Goal: Transaction & Acquisition: Purchase product/service

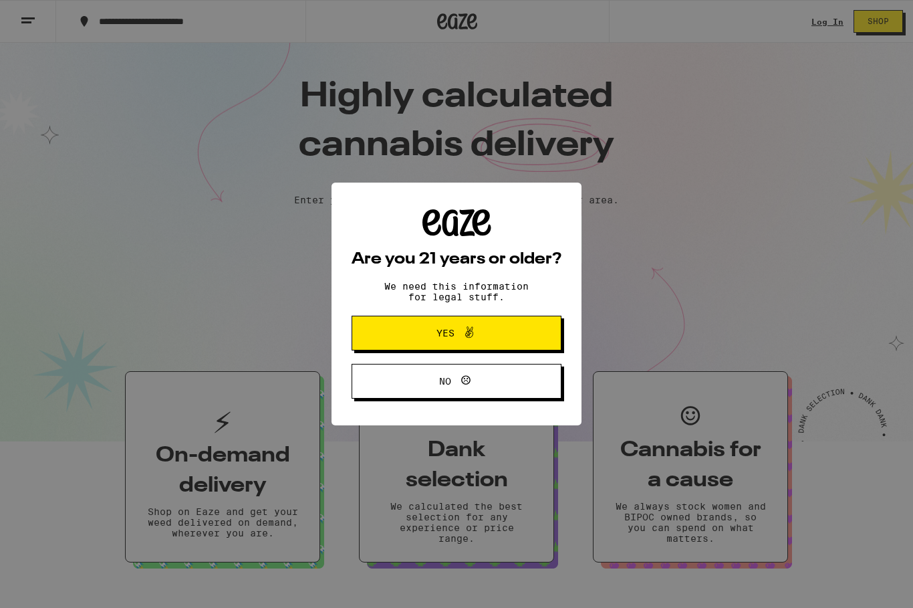
click at [535, 330] on button "Yes" at bounding box center [457, 332] width 210 height 35
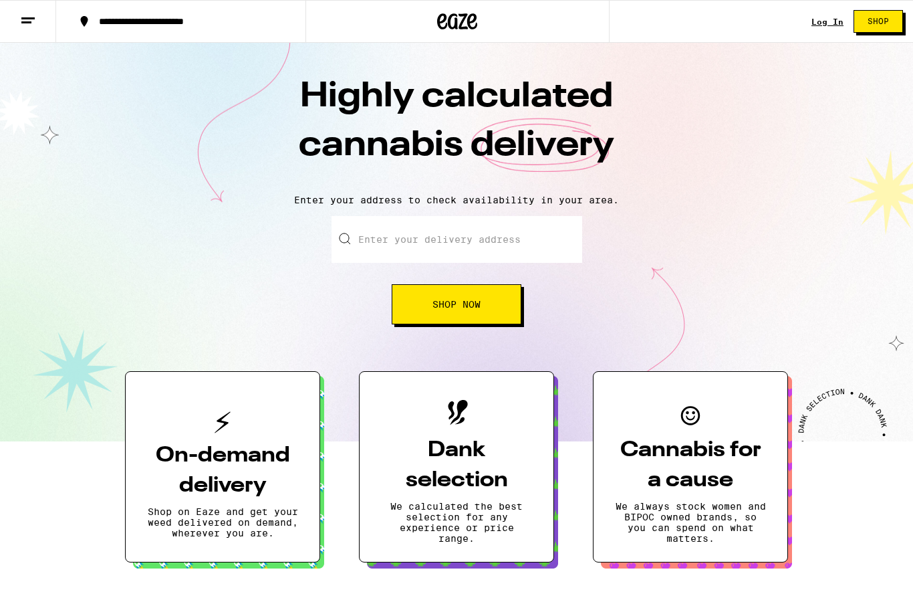
click at [827, 20] on link "Log In" at bounding box center [827, 21] width 32 height 9
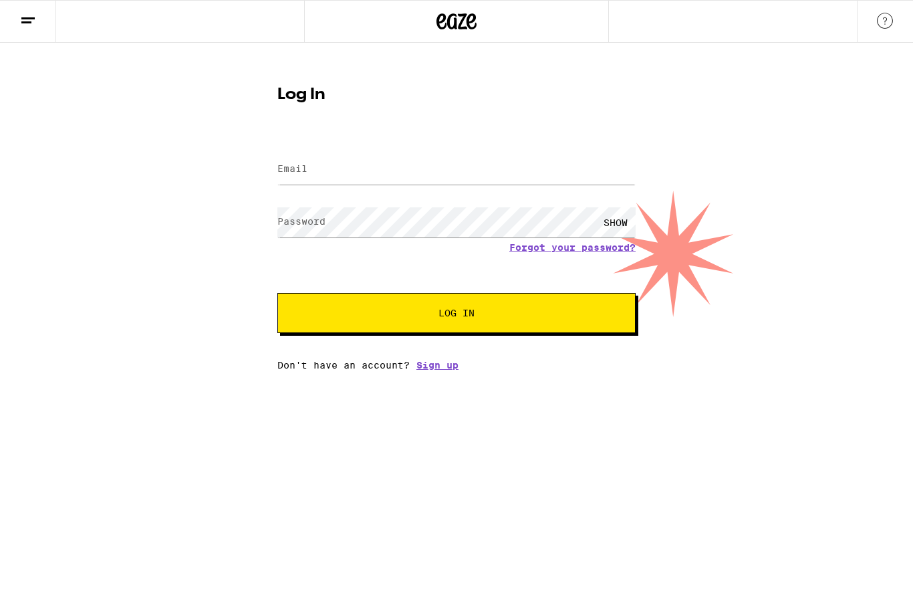
click at [307, 173] on label "Email" at bounding box center [292, 168] width 30 height 11
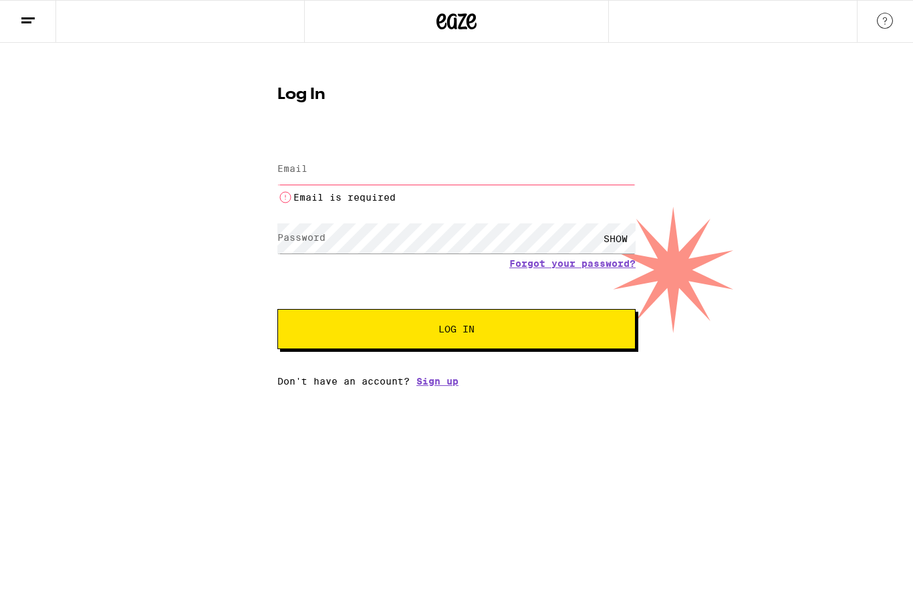
type input "pinkrobotshow@gmail.com"
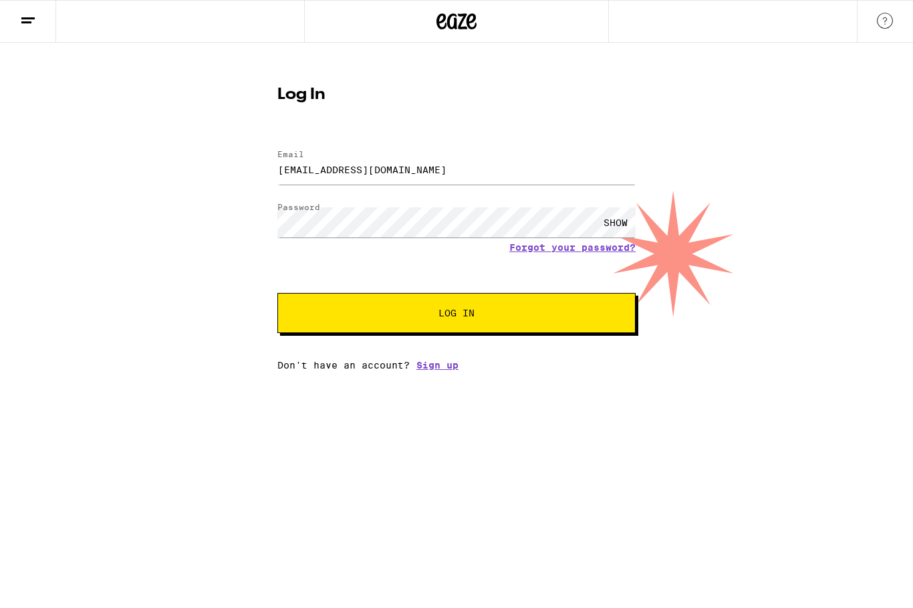
click at [380, 324] on button "Log In" at bounding box center [456, 313] width 358 height 40
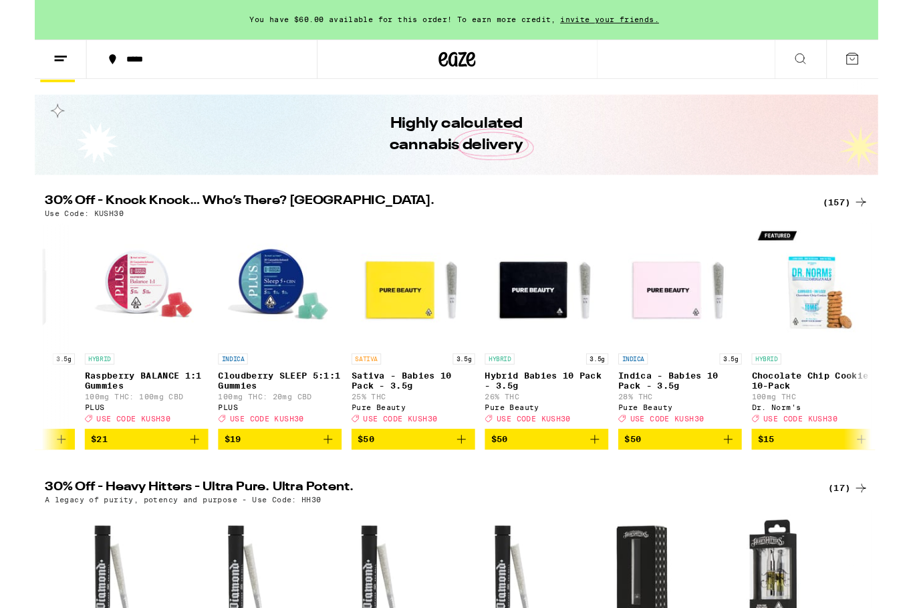
scroll to position [0, 246]
click at [878, 211] on div "(157)" at bounding box center [877, 219] width 49 height 16
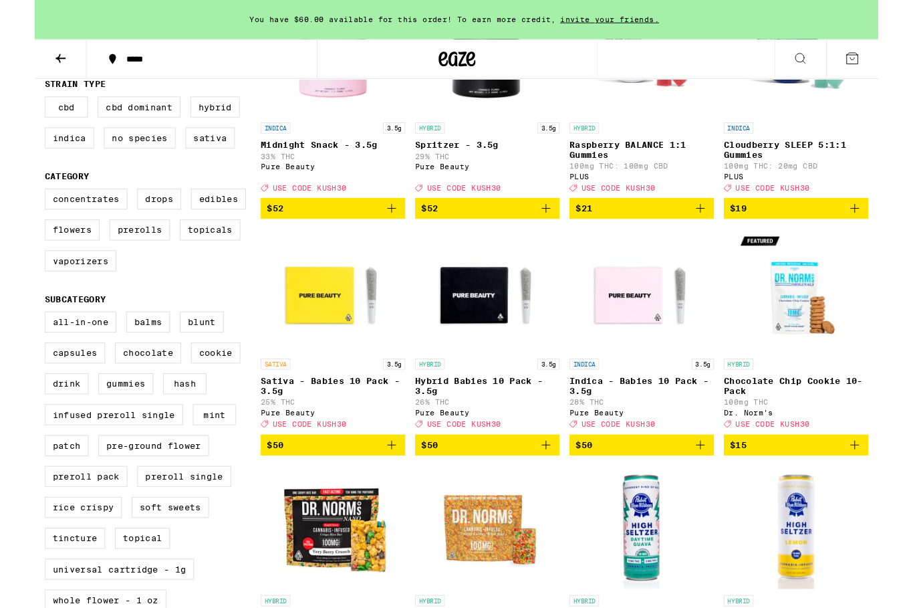
scroll to position [245, 0]
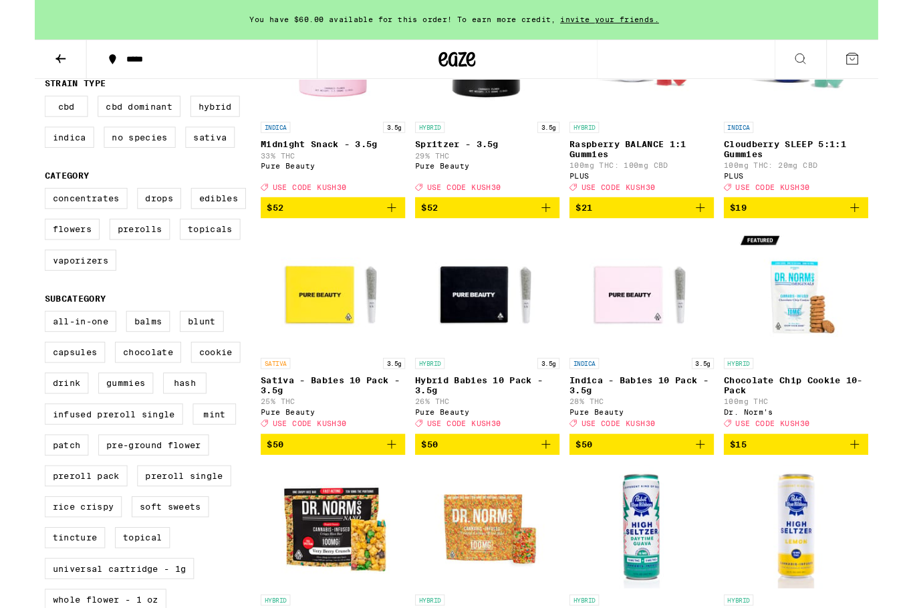
click at [391, 489] on icon "Add to bag" at bounding box center [386, 481] width 16 height 16
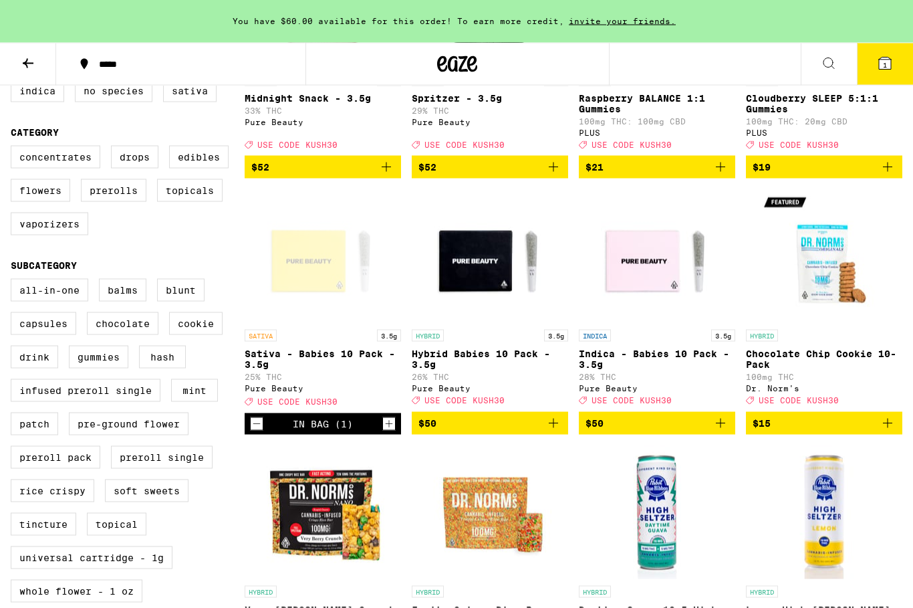
scroll to position [0, 0]
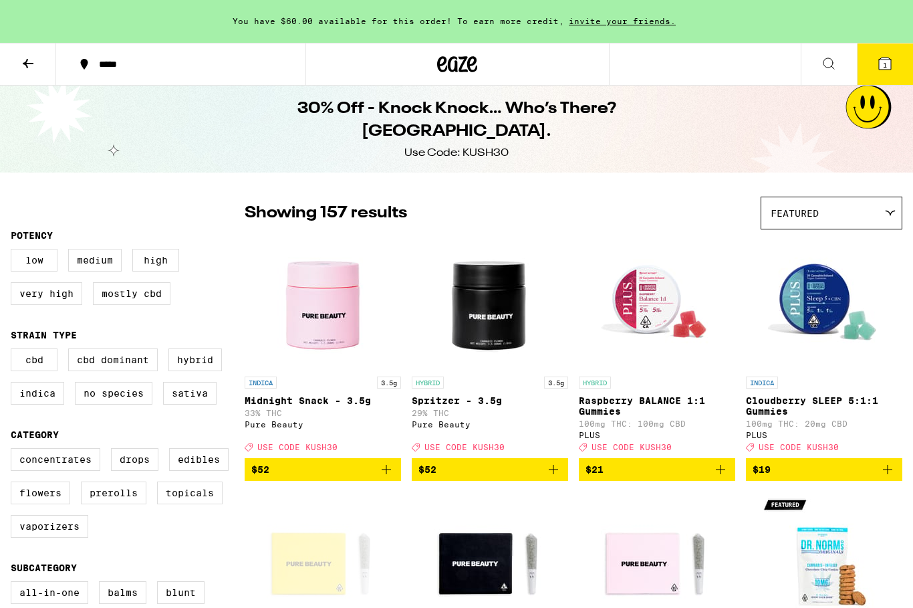
click at [215, 471] on label "Edibles" at bounding box center [198, 459] width 59 height 23
click at [14, 451] on input "Edibles" at bounding box center [13, 450] width 1 height 1
checkbox input "true"
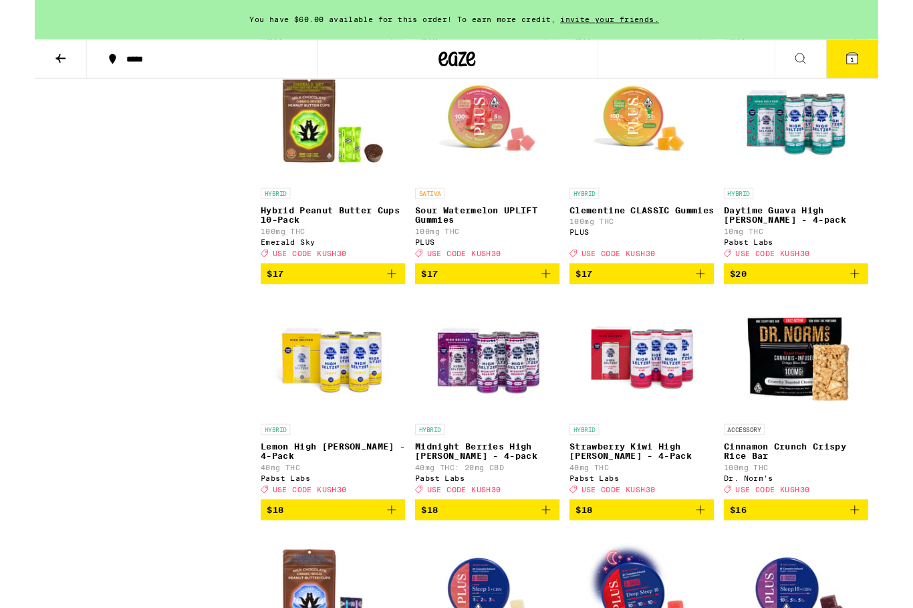
scroll to position [2974, 0]
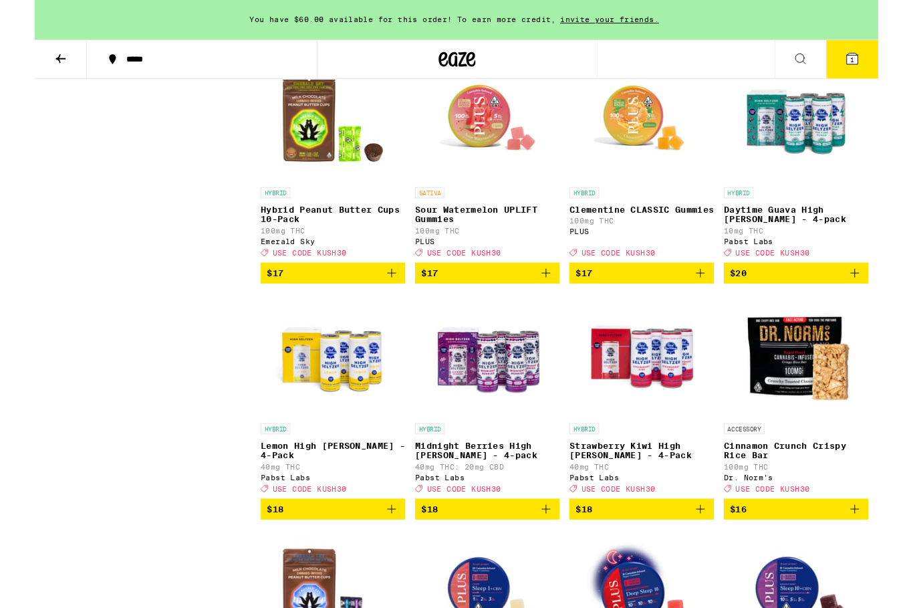
click at [557, 303] on icon "Add to bag" at bounding box center [553, 295] width 16 height 16
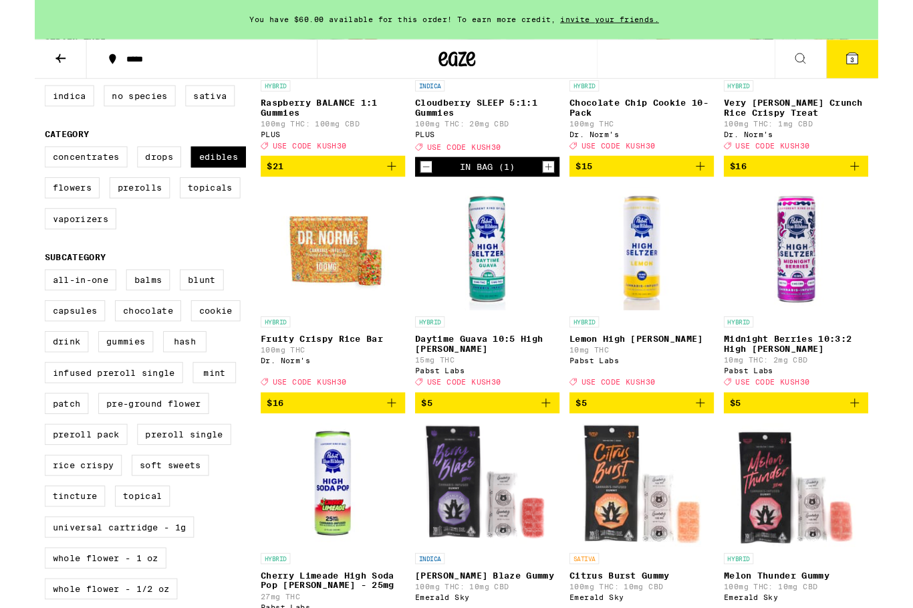
scroll to position [291, 0]
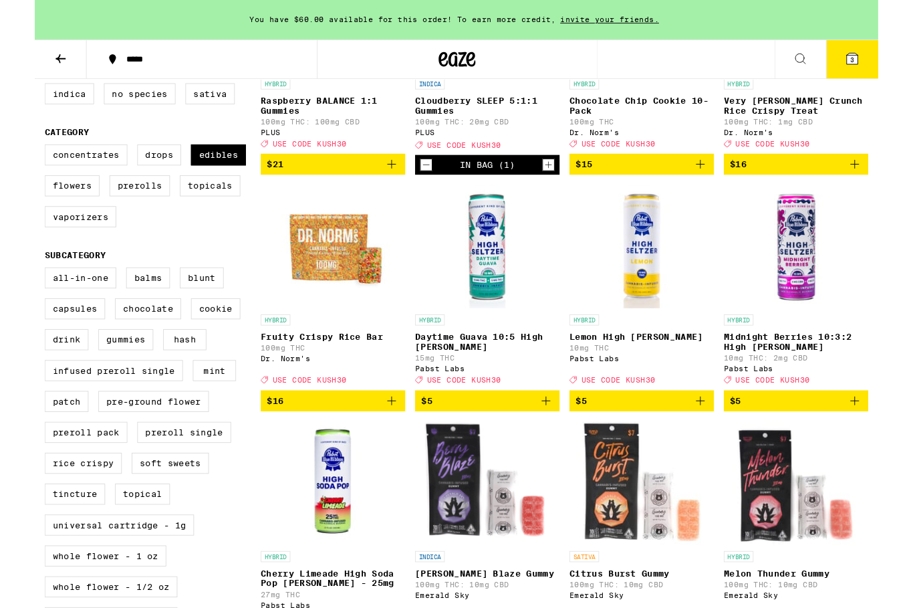
click at [127, 173] on label "Drops" at bounding box center [134, 167] width 47 height 23
click at [14, 159] on input "Drops" at bounding box center [13, 158] width 1 height 1
checkbox input "true"
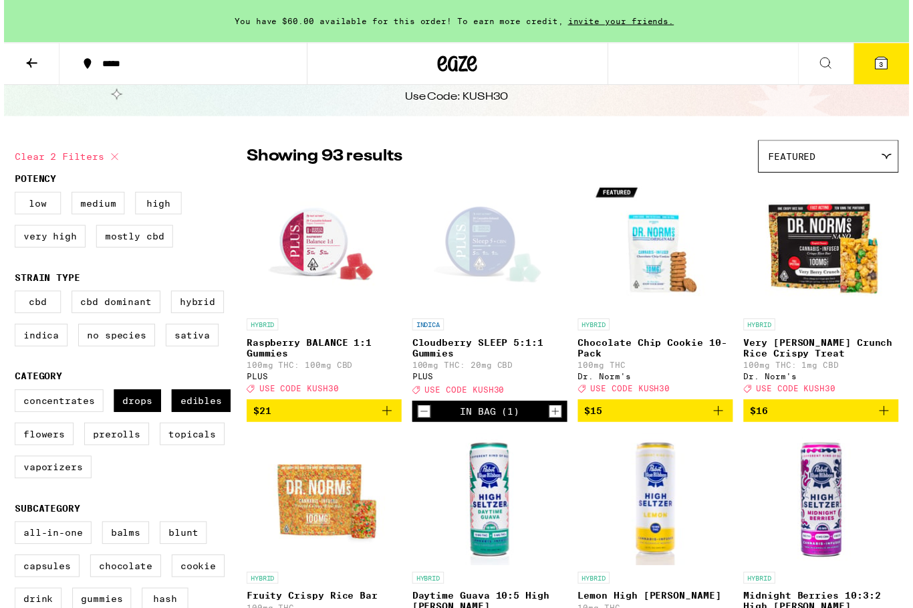
scroll to position [60, 0]
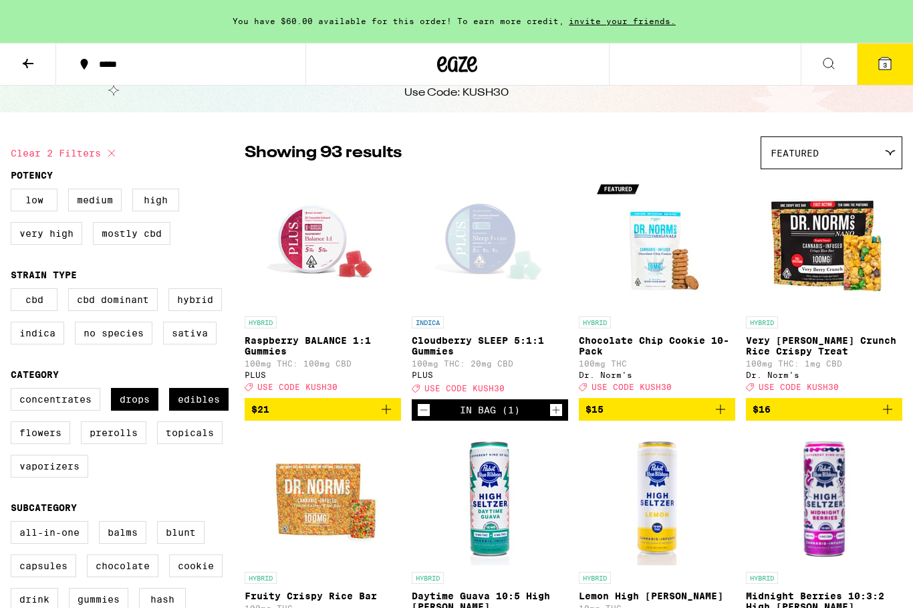
click at [203, 344] on label "Sativa" at bounding box center [189, 333] width 53 height 23
click at [14, 291] on input "Sativa" at bounding box center [13, 290] width 1 height 1
checkbox input "true"
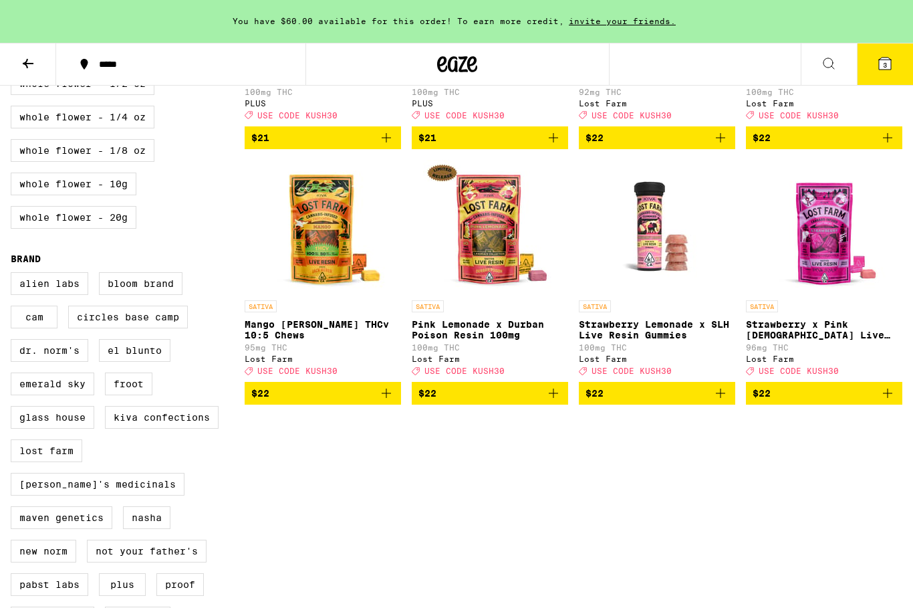
scroll to position [836, 0]
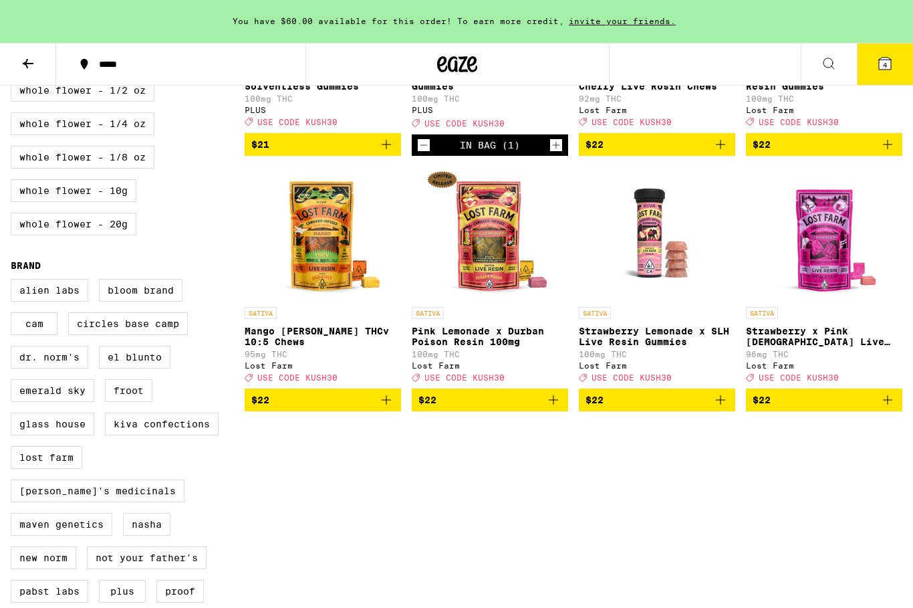
click at [878, 63] on icon at bounding box center [885, 63] width 16 height 16
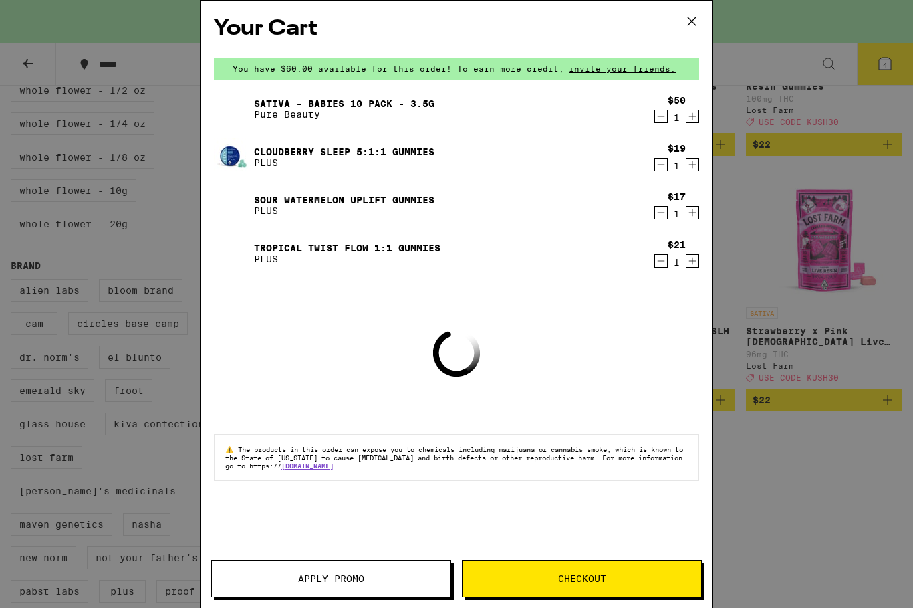
click at [366, 576] on span "Apply Promo" at bounding box center [331, 578] width 239 height 9
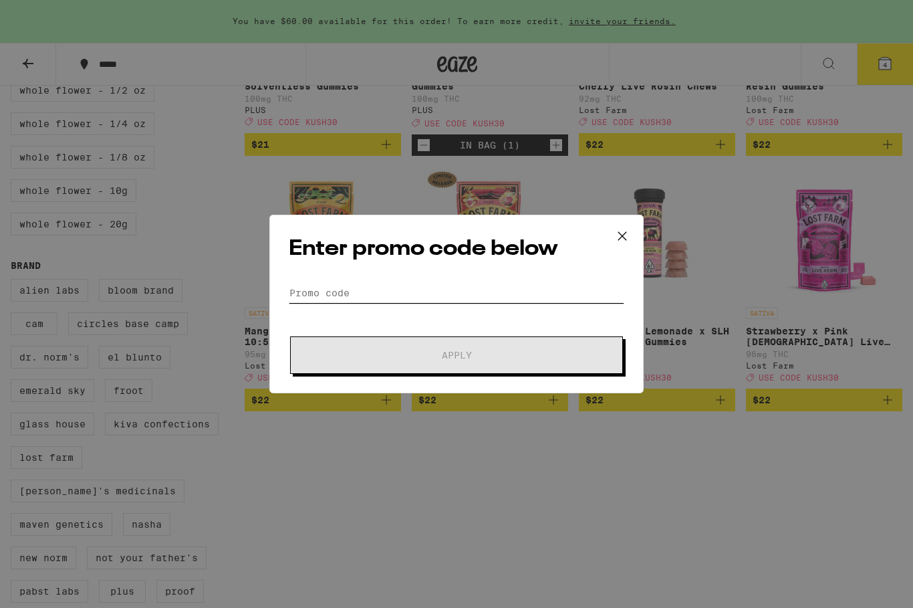
click at [508, 299] on input "Promo Code" at bounding box center [457, 293] width 336 height 20
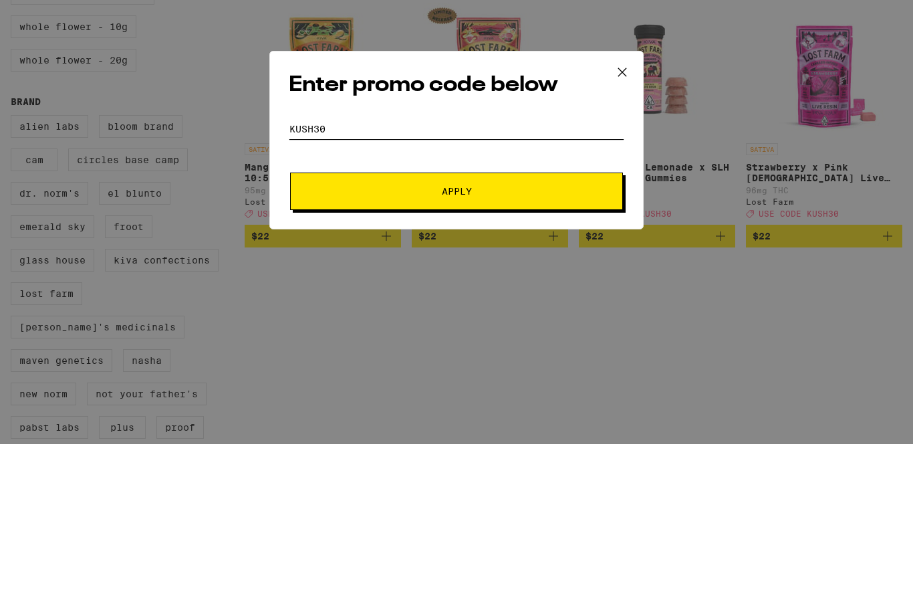
type input "Kush30"
click at [572, 336] on button "Apply" at bounding box center [456, 354] width 333 height 37
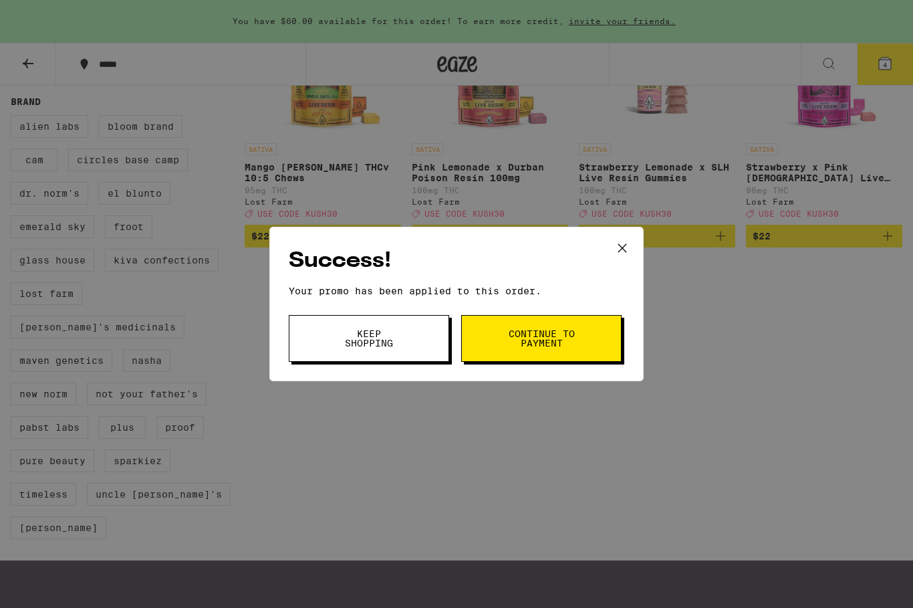
click at [401, 346] on span "Keep Shopping" at bounding box center [369, 338] width 68 height 19
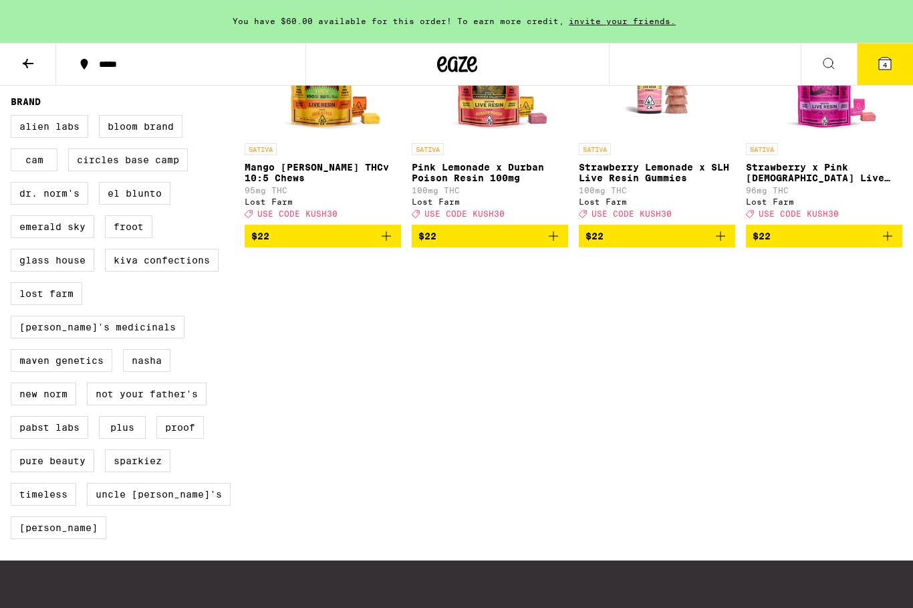
click at [876, 60] on button "4" at bounding box center [885, 63] width 56 height 41
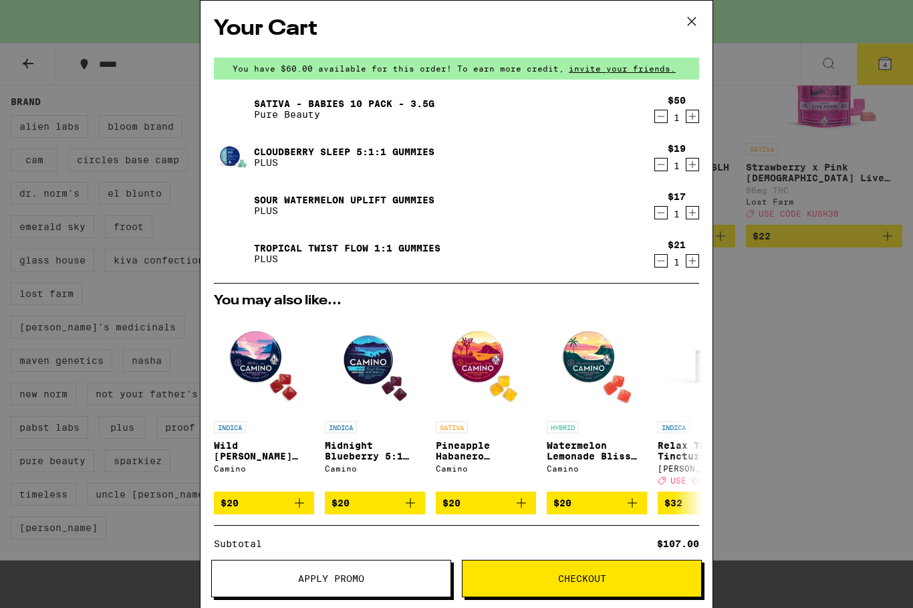
click at [894, 102] on div "Your Cart You have $60.00 available for this order! To earn more credit, invite…" at bounding box center [456, 304] width 913 height 608
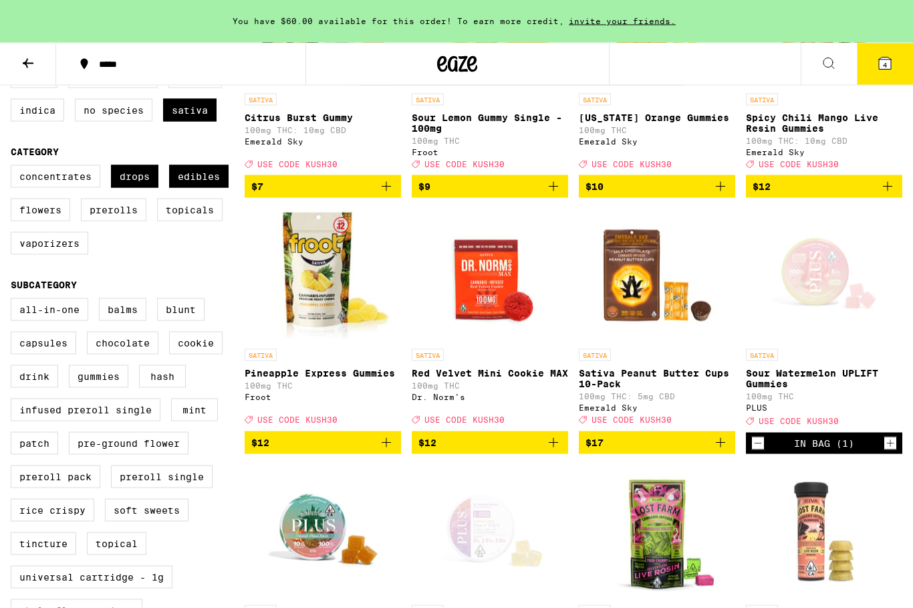
scroll to position [283, 0]
click at [126, 187] on label "Drops" at bounding box center [134, 175] width 47 height 23
click at [14, 167] on input "Drops" at bounding box center [13, 166] width 1 height 1
checkbox input "false"
click at [185, 187] on label "Edibles" at bounding box center [198, 175] width 59 height 23
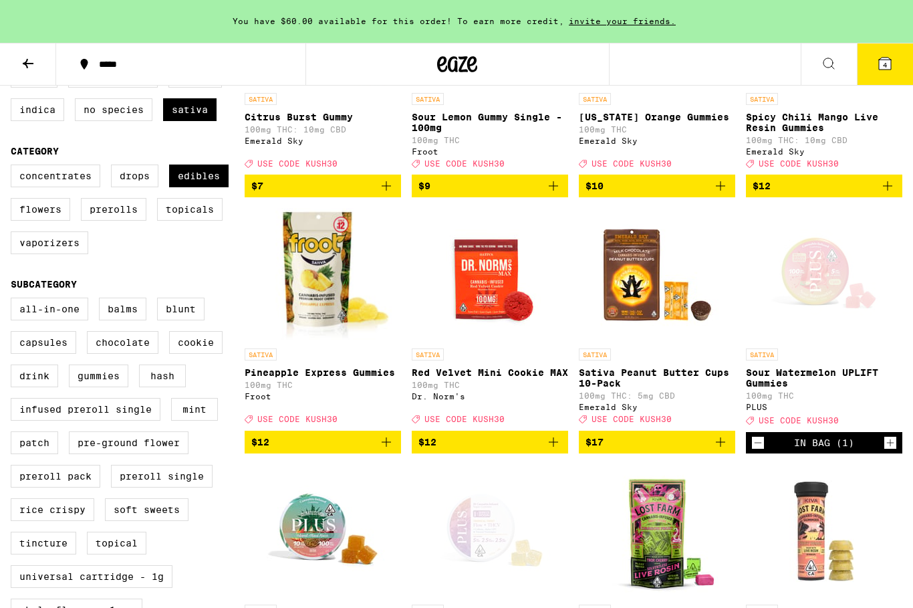
click at [14, 167] on input "Edibles" at bounding box center [13, 166] width 1 height 1
checkbox input "false"
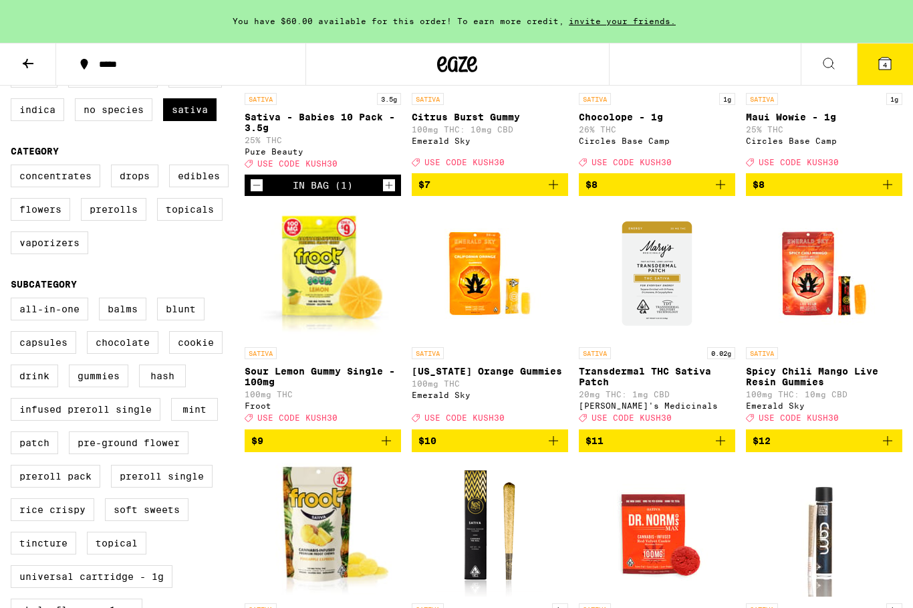
click at [126, 218] on label "Prerolls" at bounding box center [114, 209] width 66 height 23
click at [14, 167] on input "Prerolls" at bounding box center [13, 166] width 1 height 1
checkbox input "true"
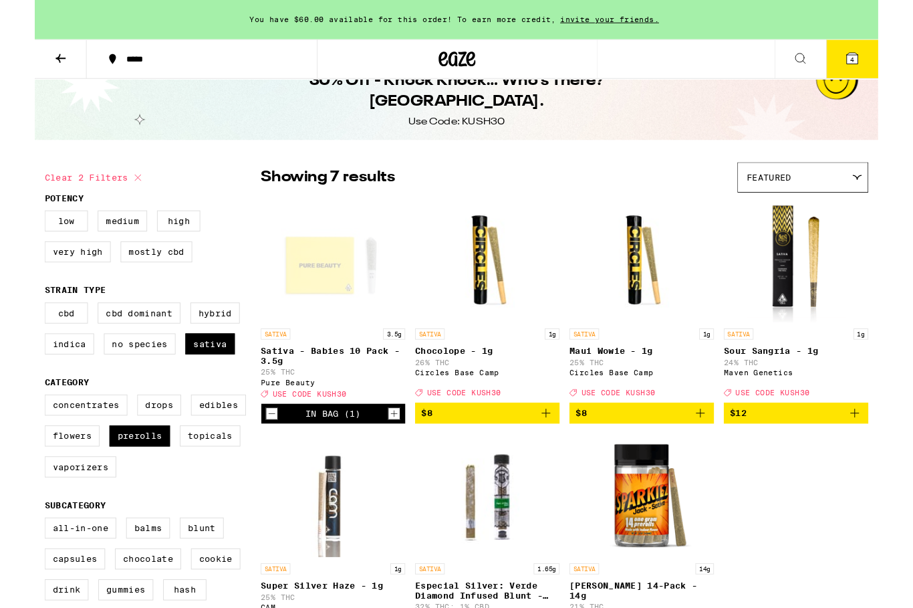
scroll to position [21, 0]
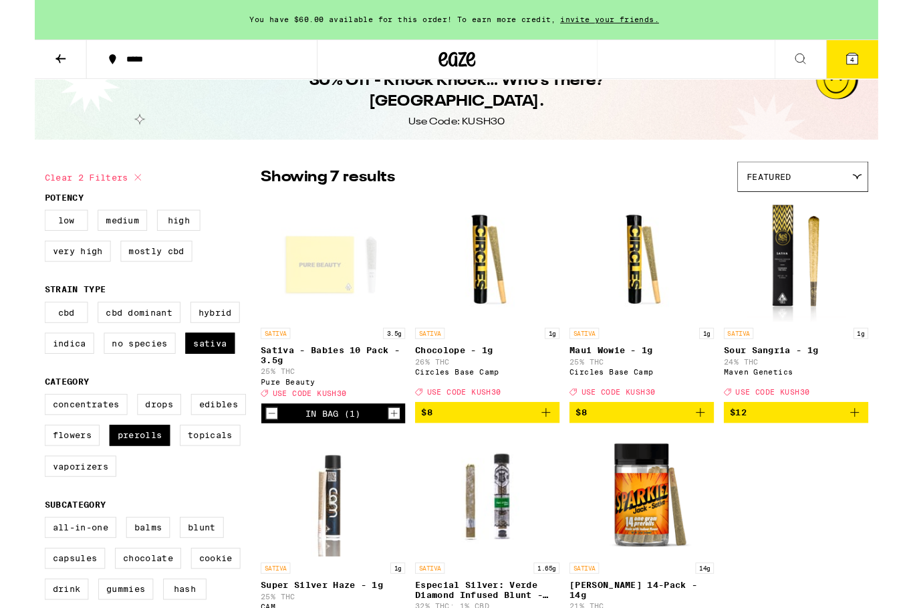
click at [180, 381] on label "Sativa" at bounding box center [189, 371] width 53 height 23
click at [14, 330] on input "Sativa" at bounding box center [13, 329] width 1 height 1
checkbox input "false"
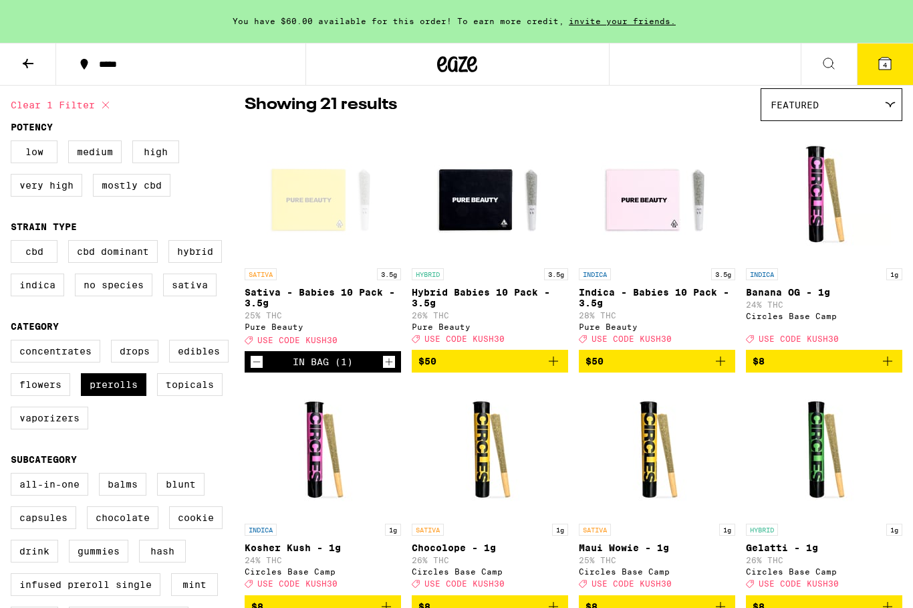
scroll to position [108, 0]
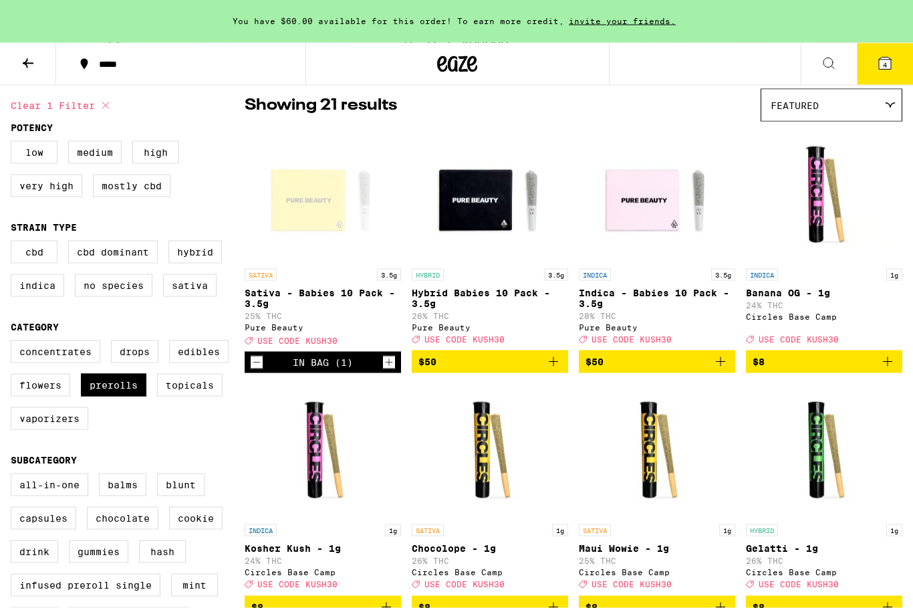
click at [135, 65] on div "*****" at bounding box center [188, 63] width 193 height 9
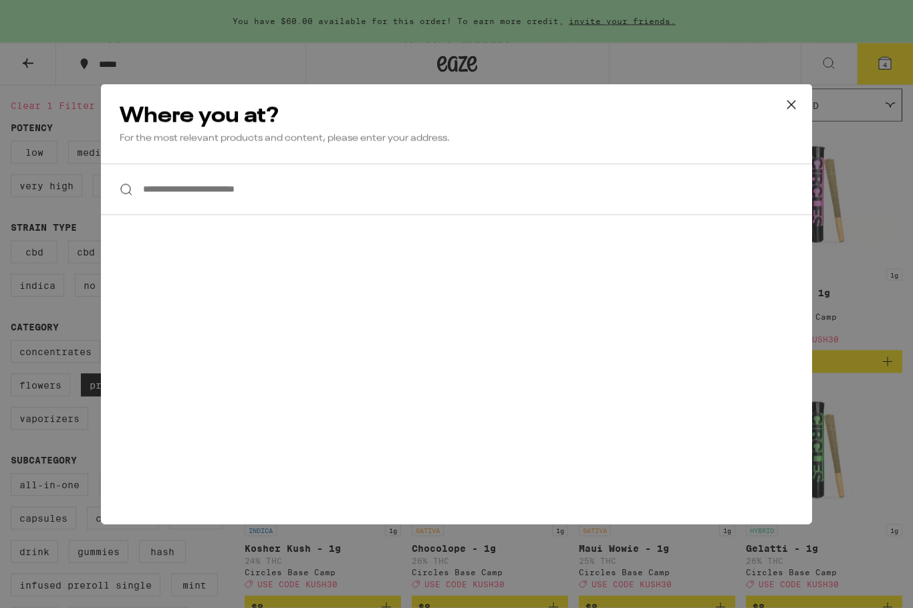
scroll to position [108, 0]
click at [178, 198] on input "**********" at bounding box center [456, 189] width 711 height 51
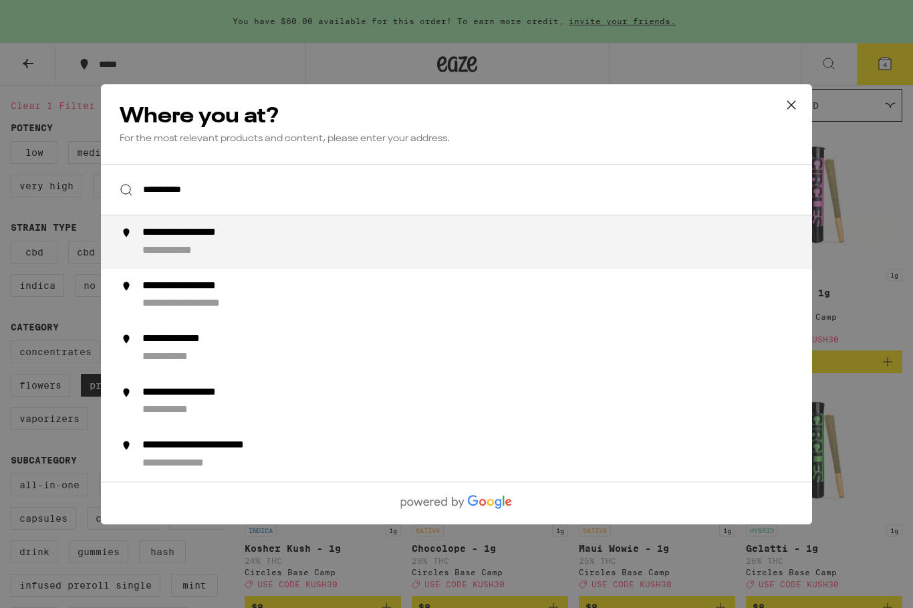
click at [411, 245] on div "**********" at bounding box center [483, 242] width 682 height 32
type input "**********"
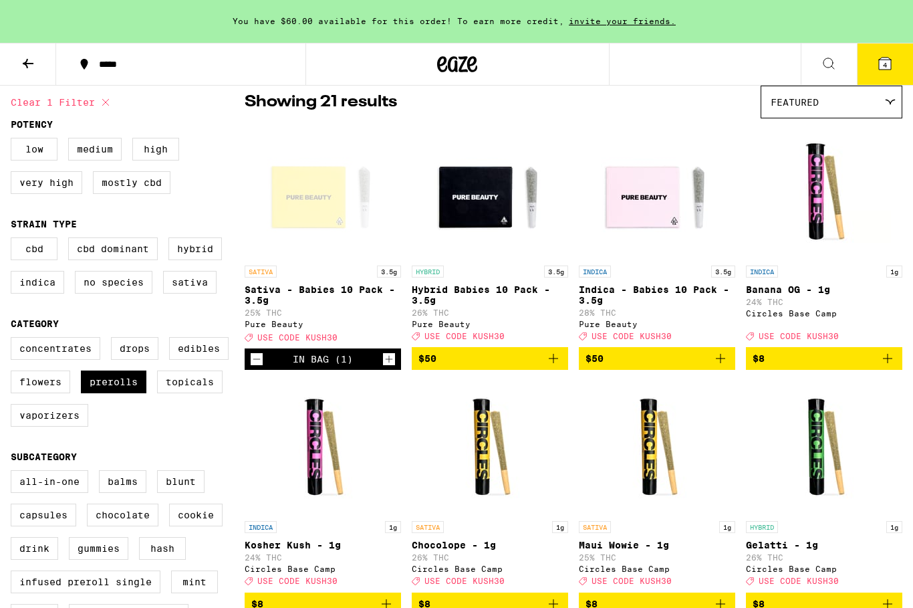
scroll to position [110, 0]
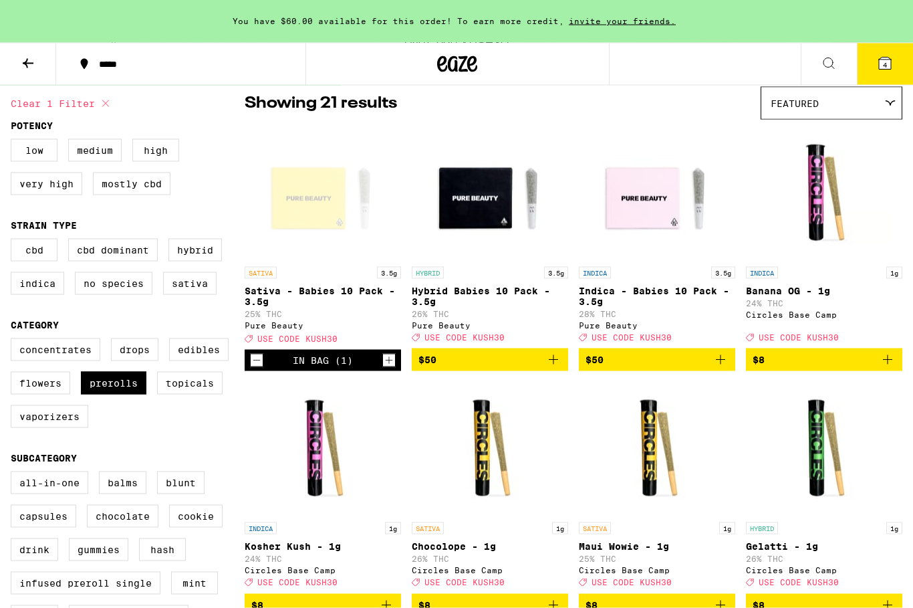
click at [647, 288] on p "Indica - Babies 10 Pack - 3.5g" at bounding box center [657, 295] width 156 height 21
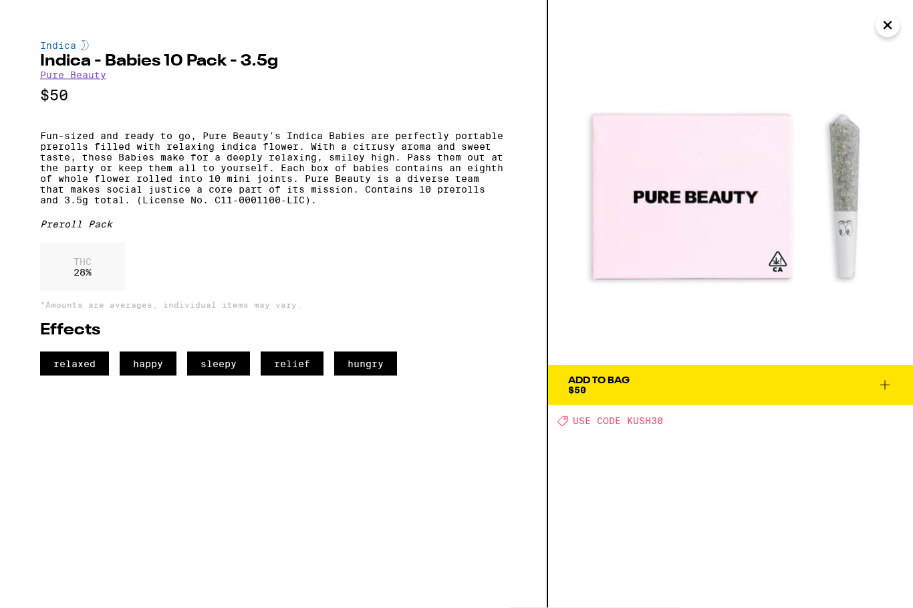
scroll to position [110, 0]
click at [892, 384] on icon at bounding box center [885, 385] width 16 height 16
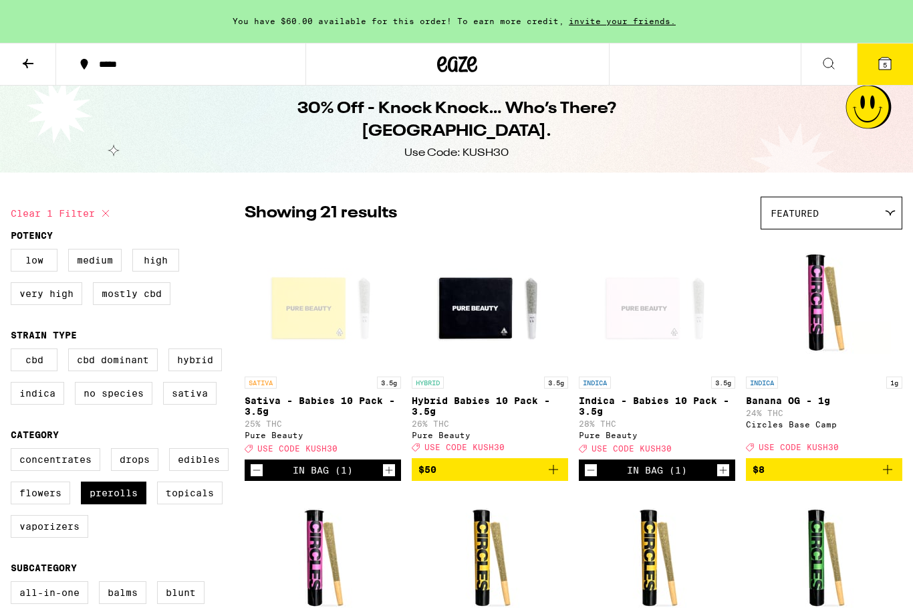
click at [878, 68] on icon at bounding box center [885, 63] width 16 height 16
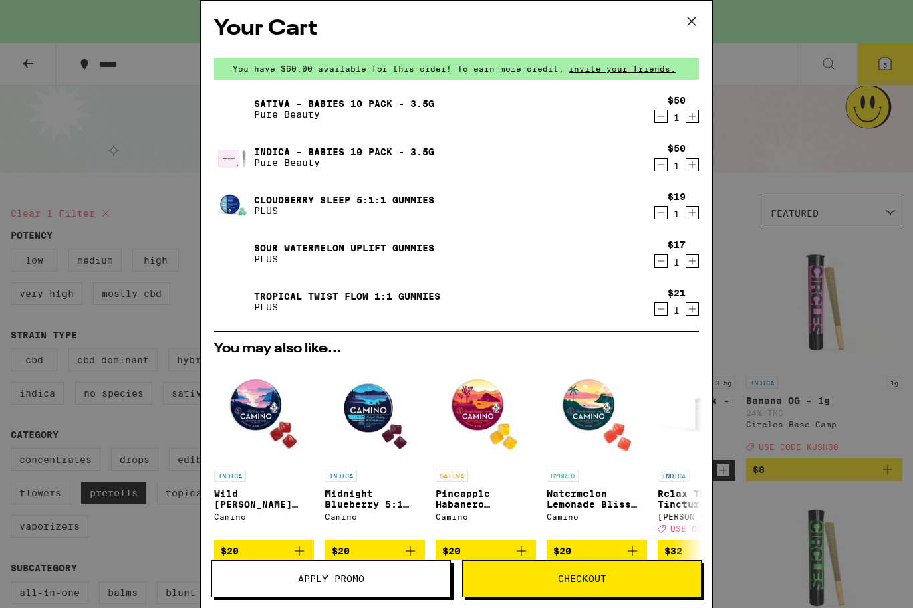
click at [403, 581] on span "Apply Promo" at bounding box center [331, 578] width 239 height 9
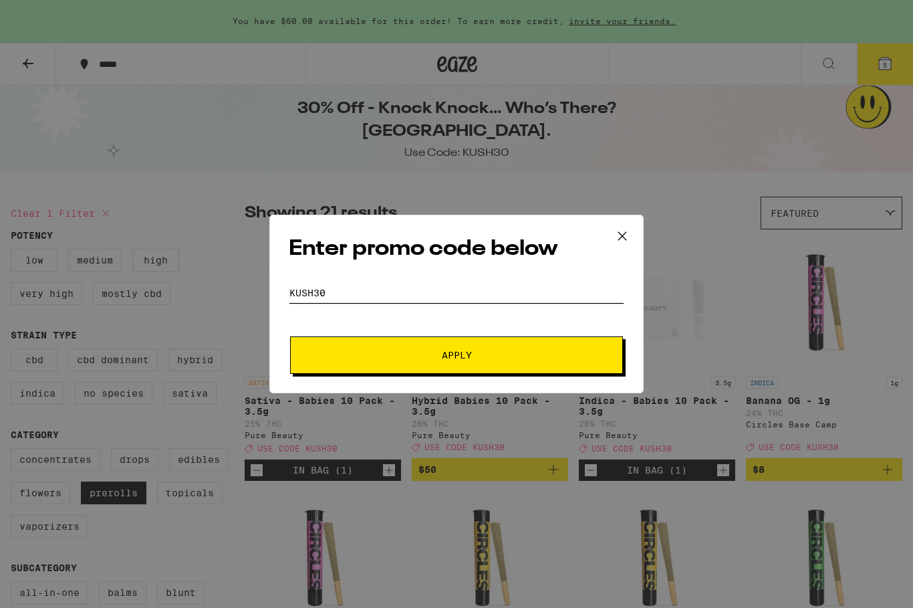
click at [512, 290] on input "Kush30" at bounding box center [457, 293] width 336 height 20
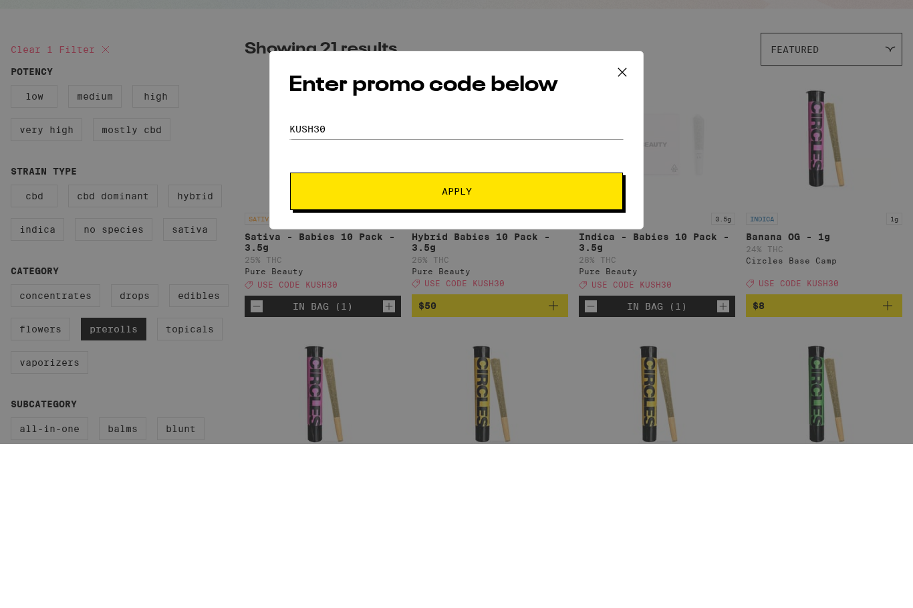
click at [545, 350] on span "Apply" at bounding box center [456, 354] width 241 height 9
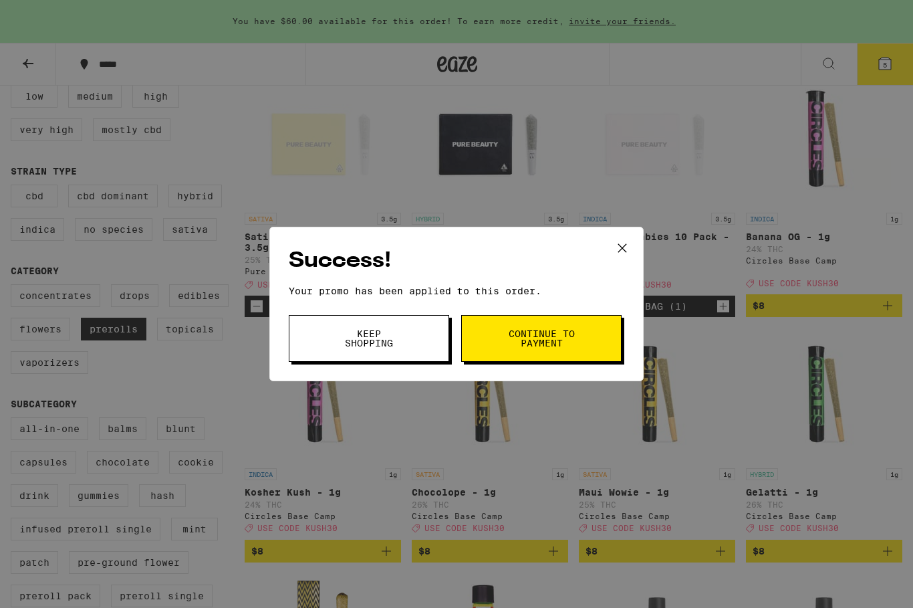
click at [417, 339] on button "Keep Shopping" at bounding box center [369, 338] width 160 height 47
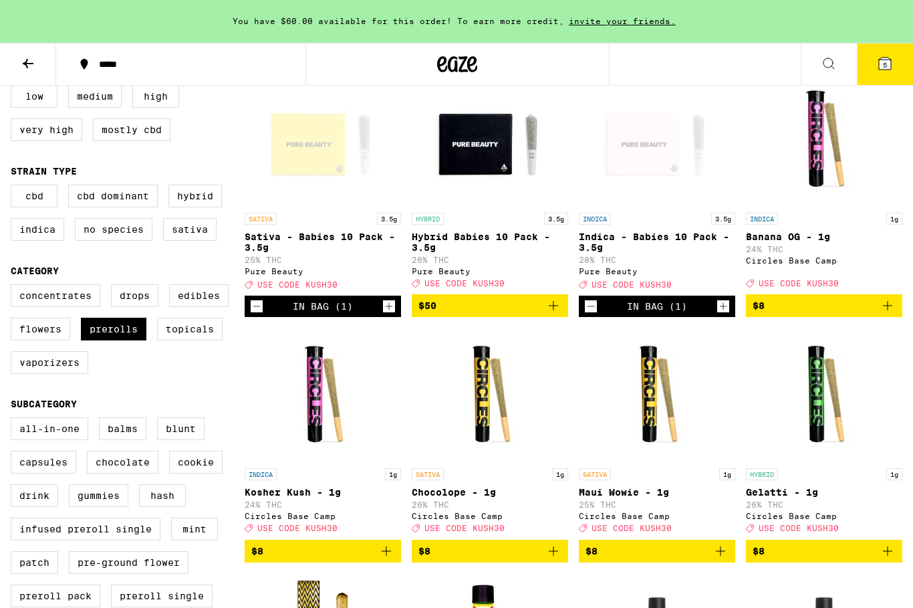
click at [892, 56] on icon at bounding box center [885, 63] width 16 height 16
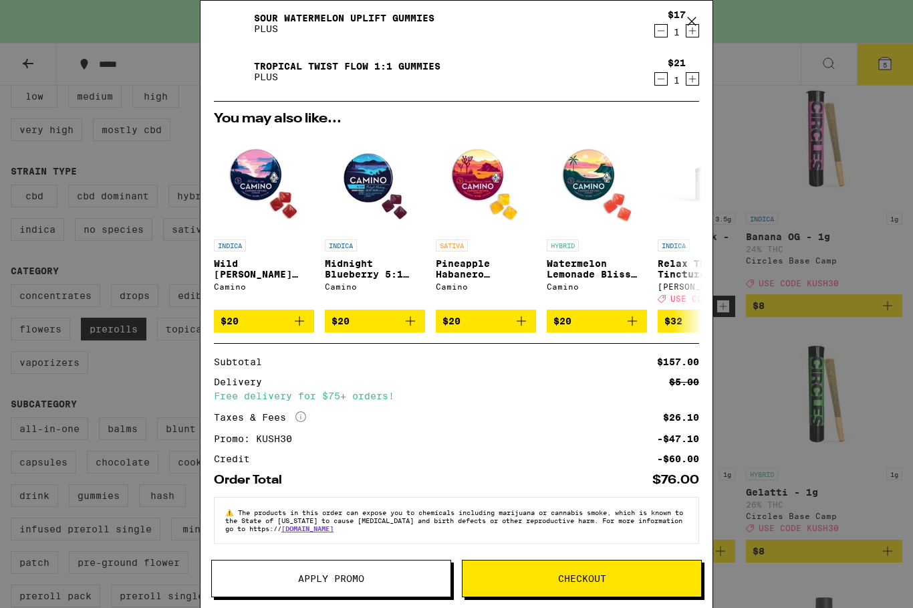
scroll to position [246, 0]
click at [628, 573] on button "Checkout" at bounding box center [582, 577] width 240 height 37
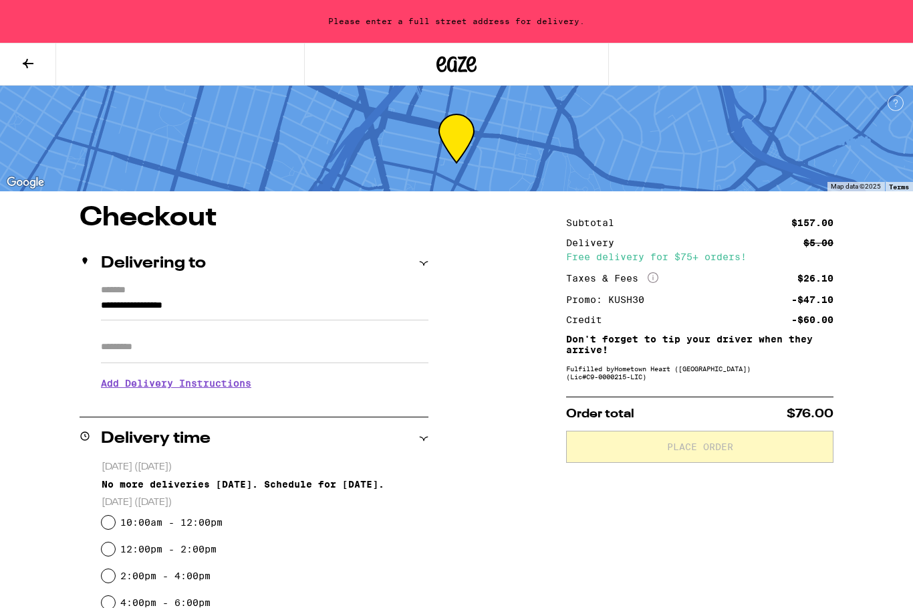
click at [187, 297] on input "**********" at bounding box center [265, 308] width 328 height 23
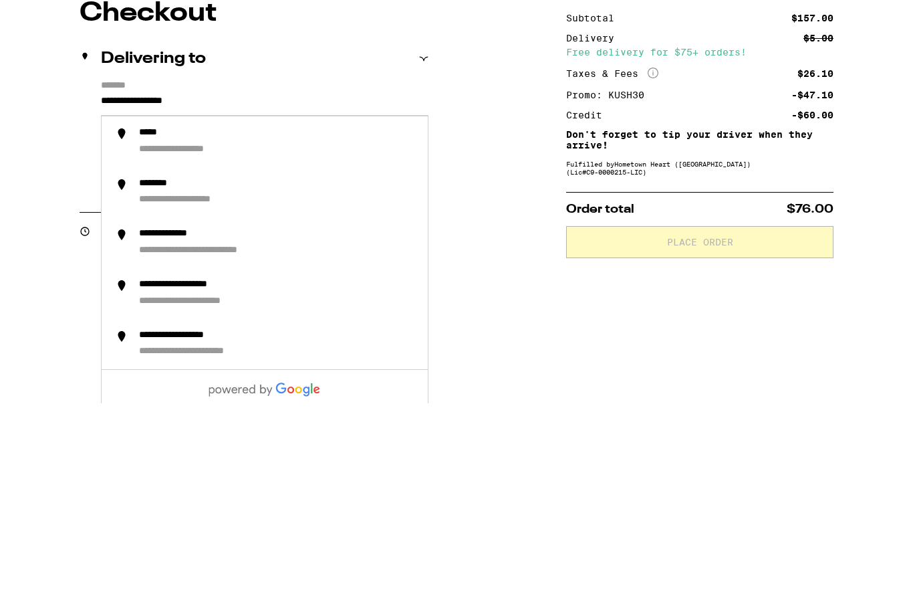
click at [403, 297] on input "**********" at bounding box center [265, 308] width 328 height 23
type input "*"
click at [235, 332] on div "**********" at bounding box center [193, 338] width 109 height 13
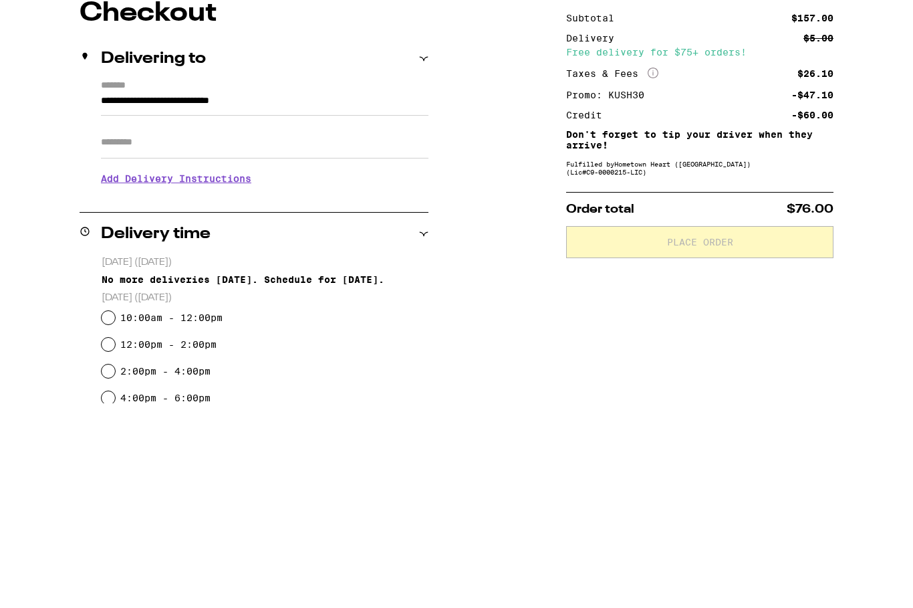
scroll to position [205, 0]
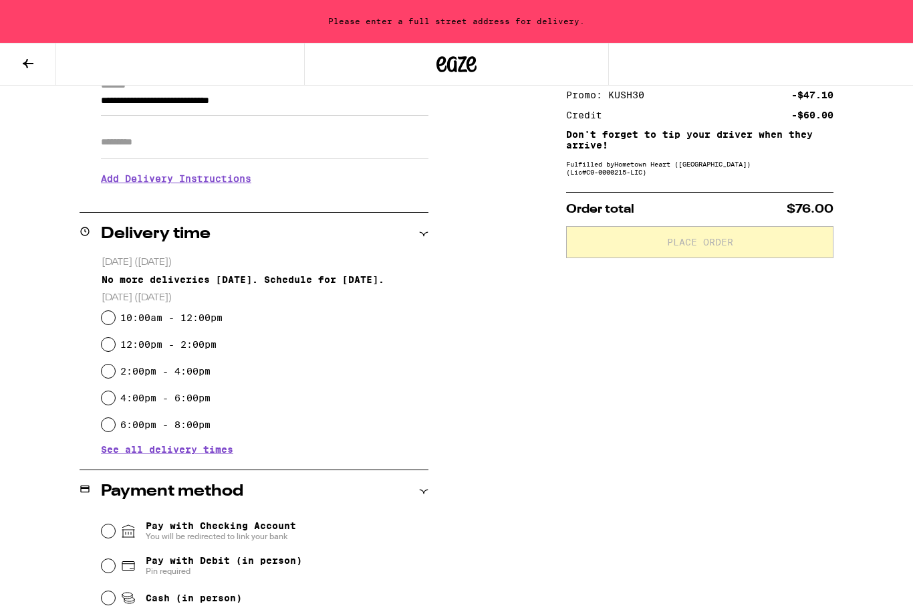
type input "**********"
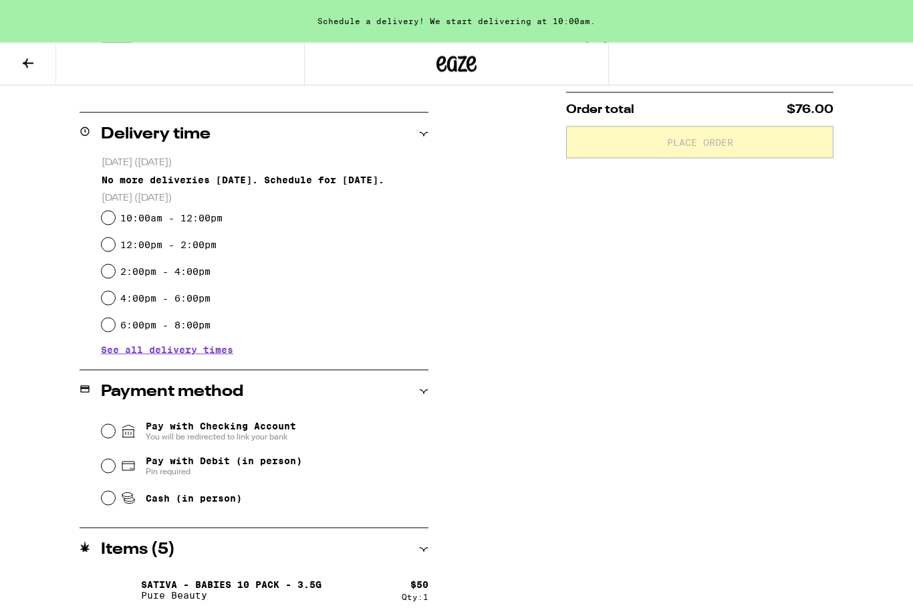
scroll to position [228, 0]
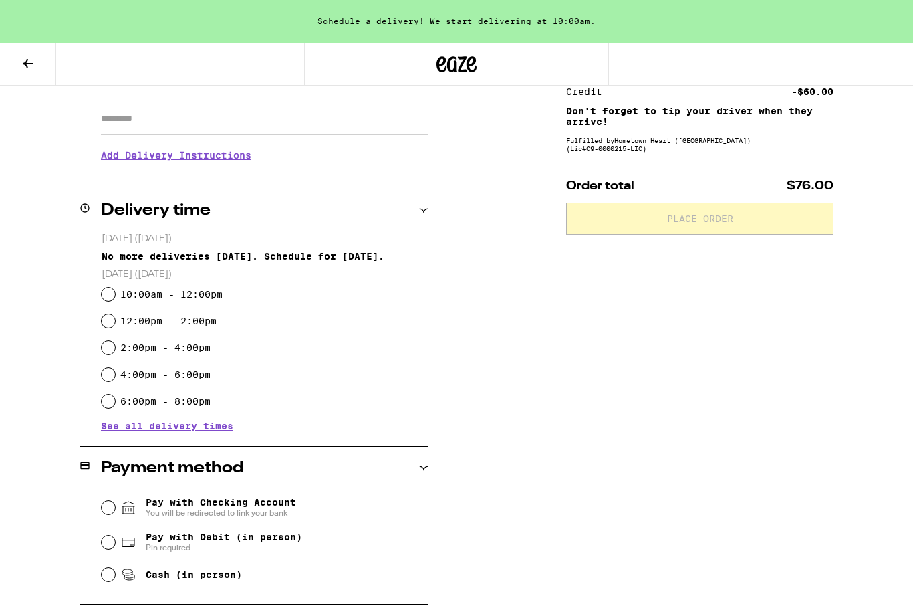
click at [108, 295] on input "10:00am - 12:00pm" at bounding box center [108, 293] width 13 height 13
radio input "true"
click at [104, 506] on input "Pay with Checking Account You will be redirected to link your bank" at bounding box center [108, 507] width 13 height 13
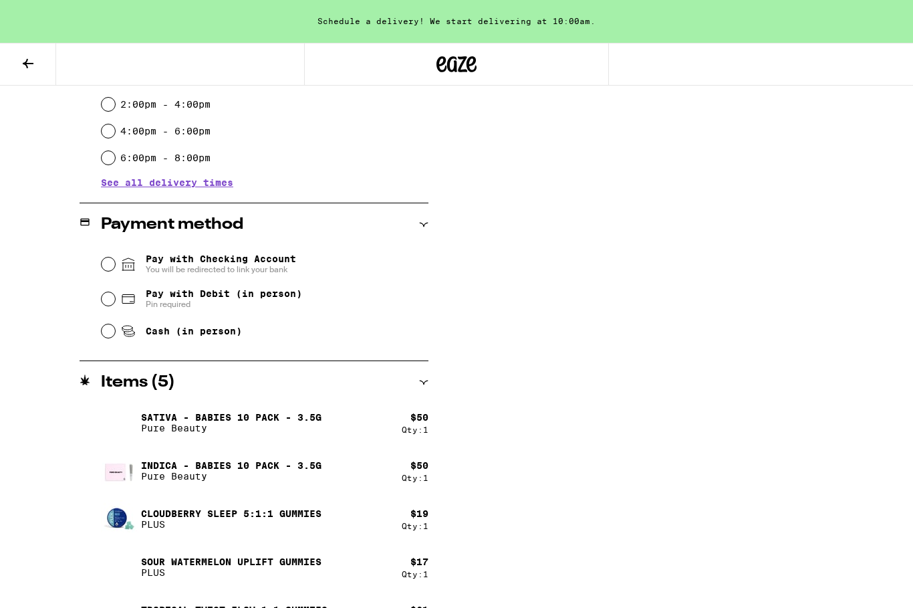
scroll to position [455, 0]
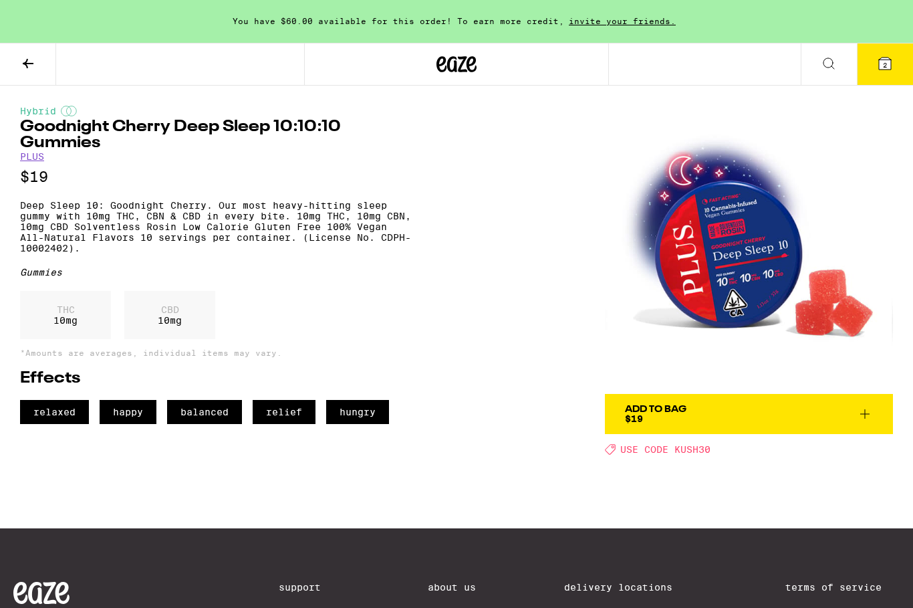
click at [762, 415] on span "Add To Bag $19" at bounding box center [749, 413] width 248 height 19
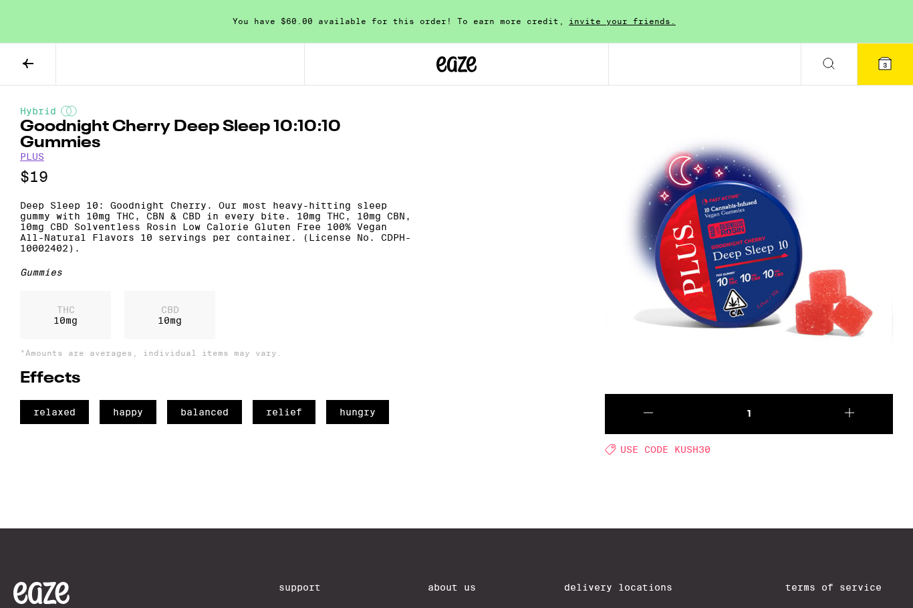
click at [891, 73] on button "3" at bounding box center [885, 63] width 56 height 41
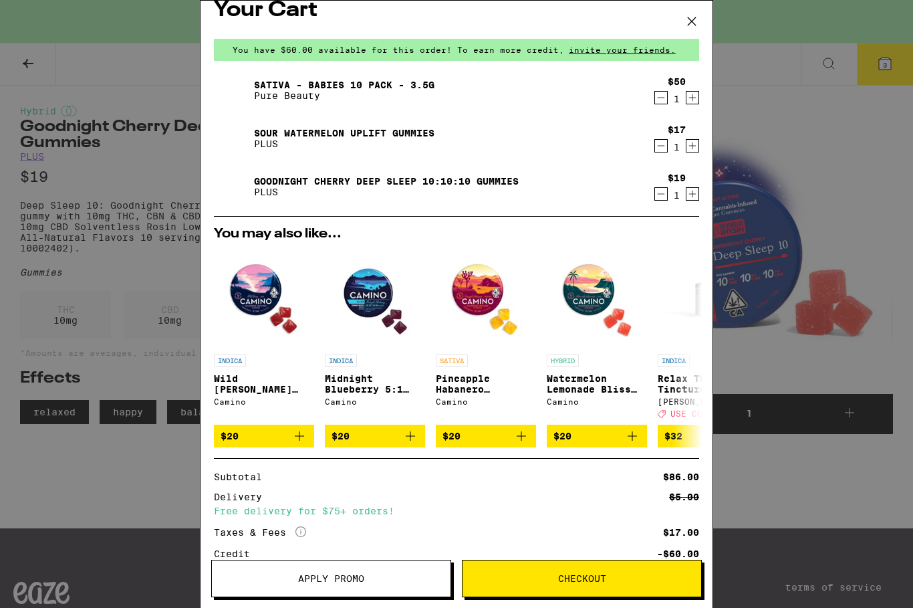
scroll to position [18, 0]
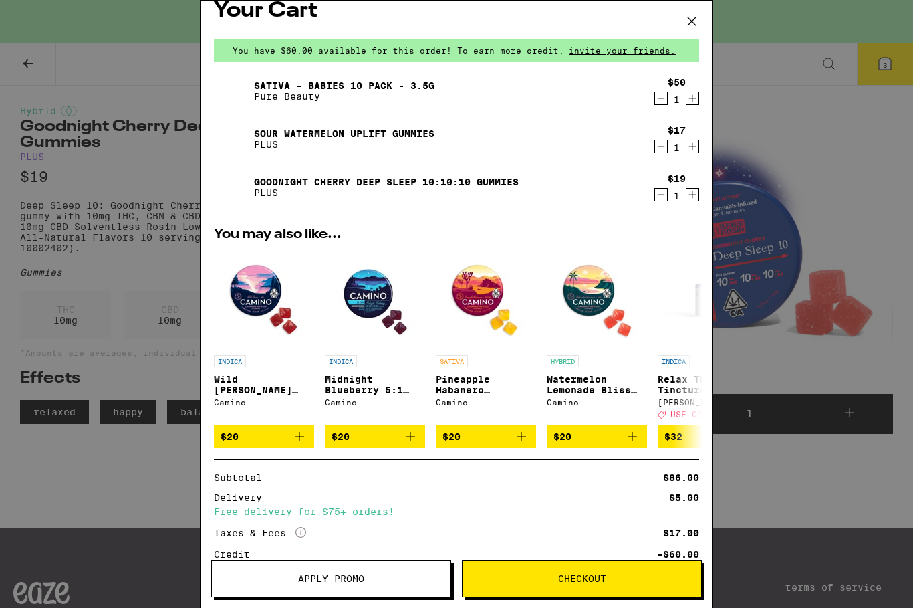
click at [861, 148] on div "Your Cart You have $60.00 available for this order! To earn more credit, invite…" at bounding box center [456, 304] width 913 height 608
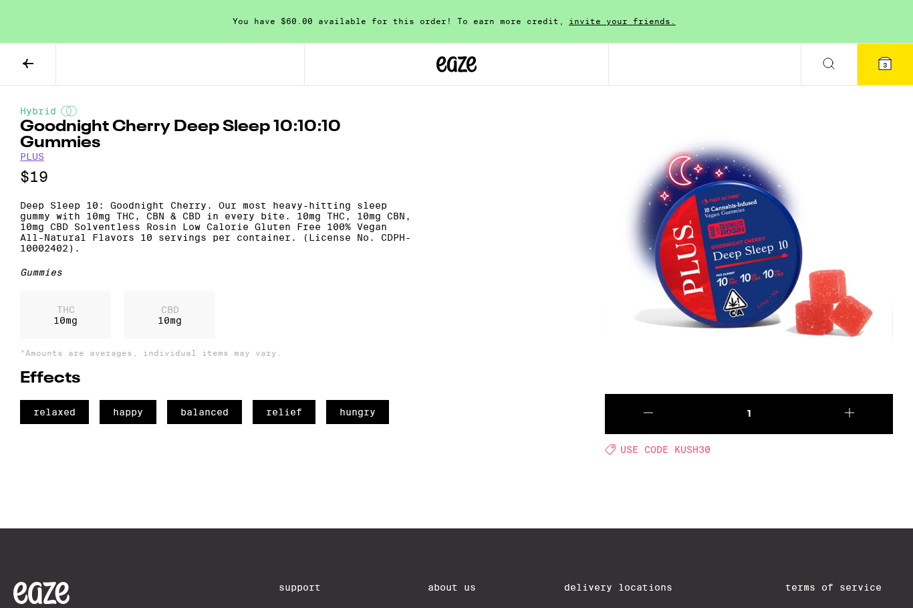
click at [883, 73] on button "3" at bounding box center [885, 63] width 56 height 41
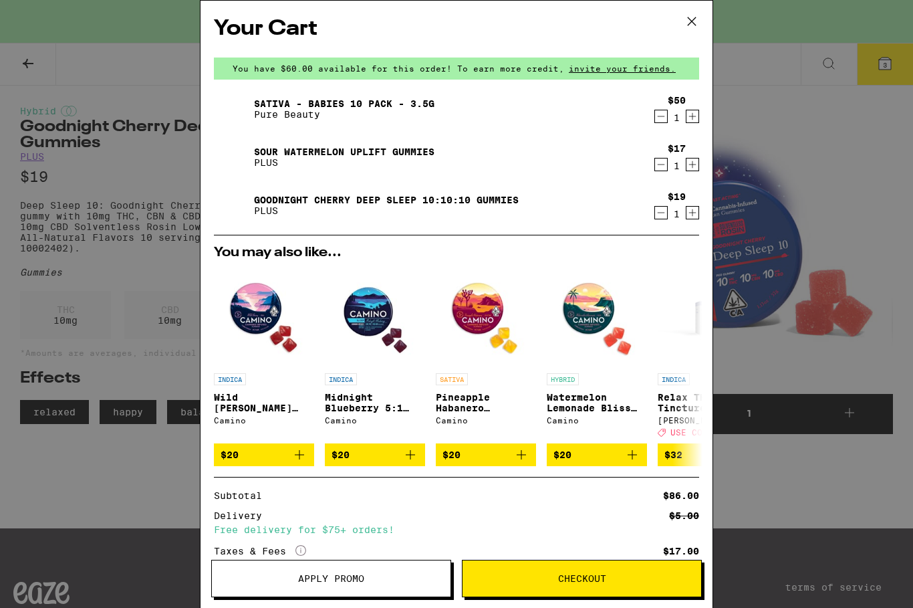
click at [376, 593] on button "Apply Promo" at bounding box center [331, 577] width 240 height 37
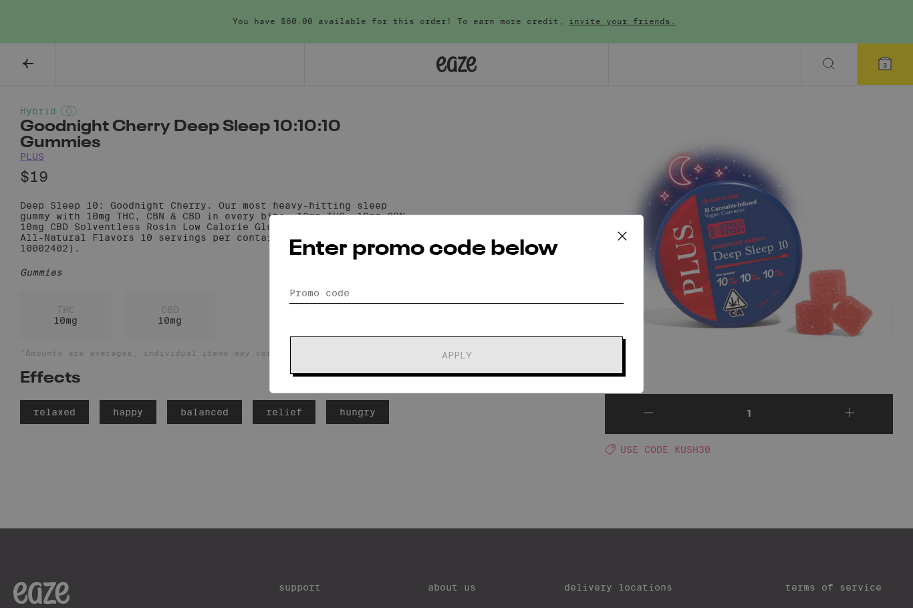
click at [450, 301] on input "Promo Code" at bounding box center [457, 293] width 336 height 20
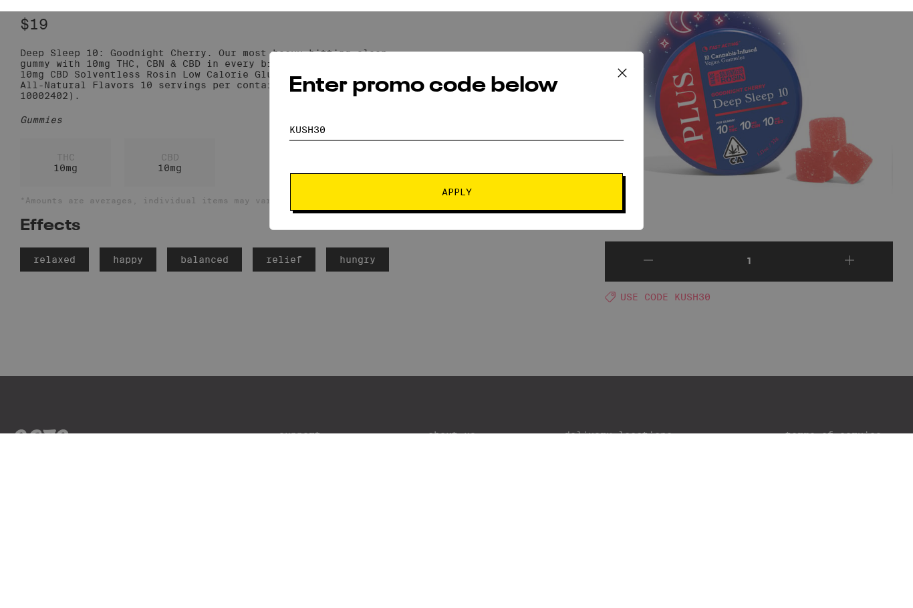
type input "Kush30"
click at [574, 326] on button "Apply" at bounding box center [456, 344] width 333 height 37
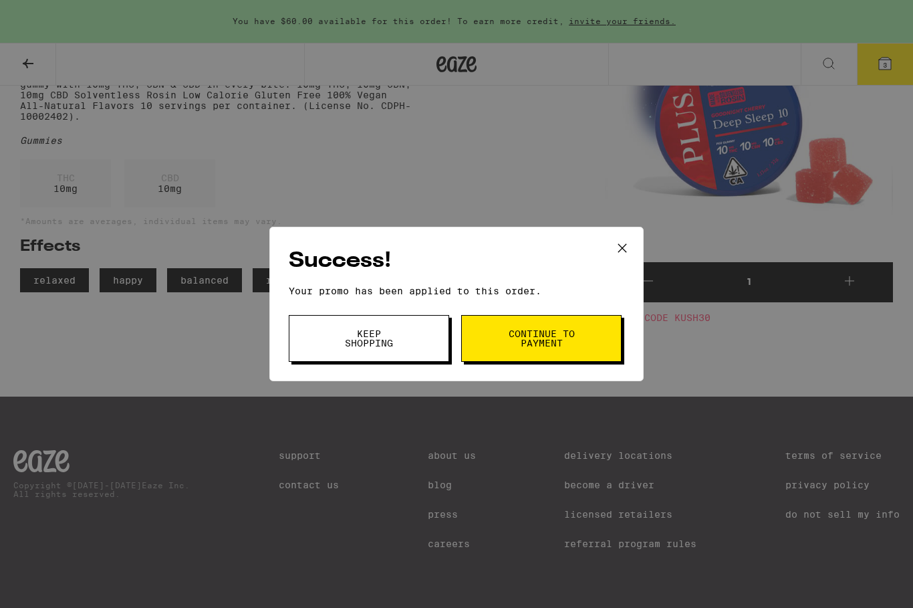
click at [432, 355] on button "Keep Shopping" at bounding box center [369, 338] width 160 height 47
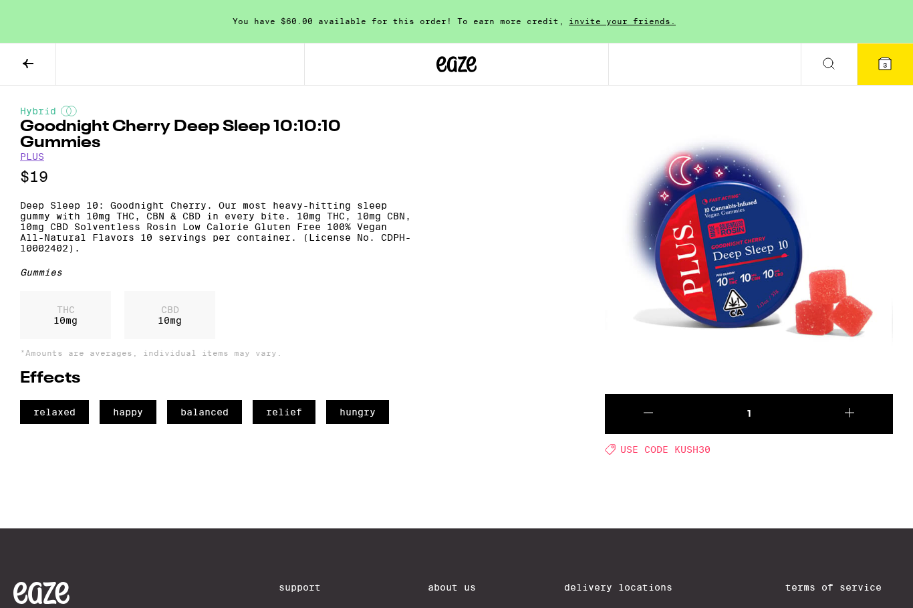
click at [890, 66] on icon at bounding box center [885, 63] width 12 height 12
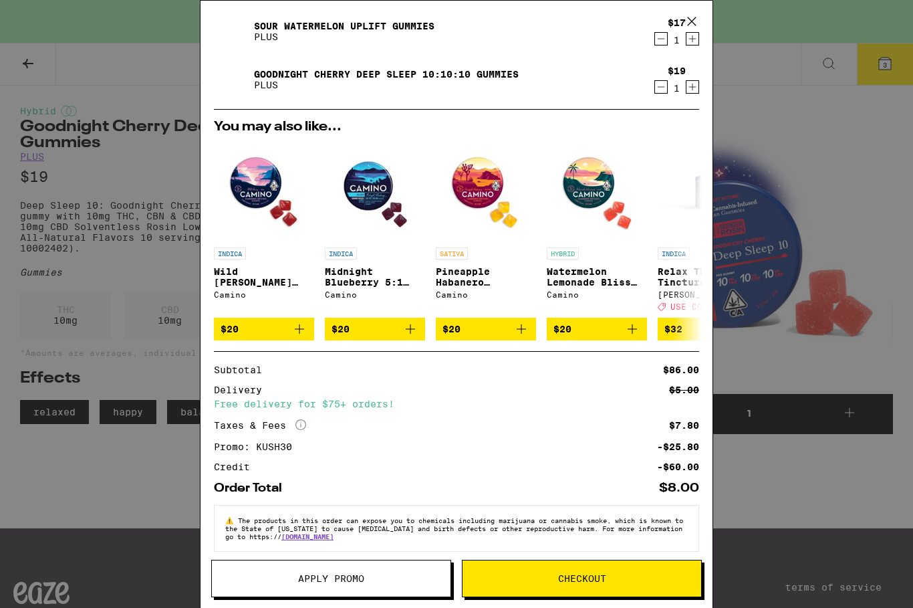
scroll to position [127, 0]
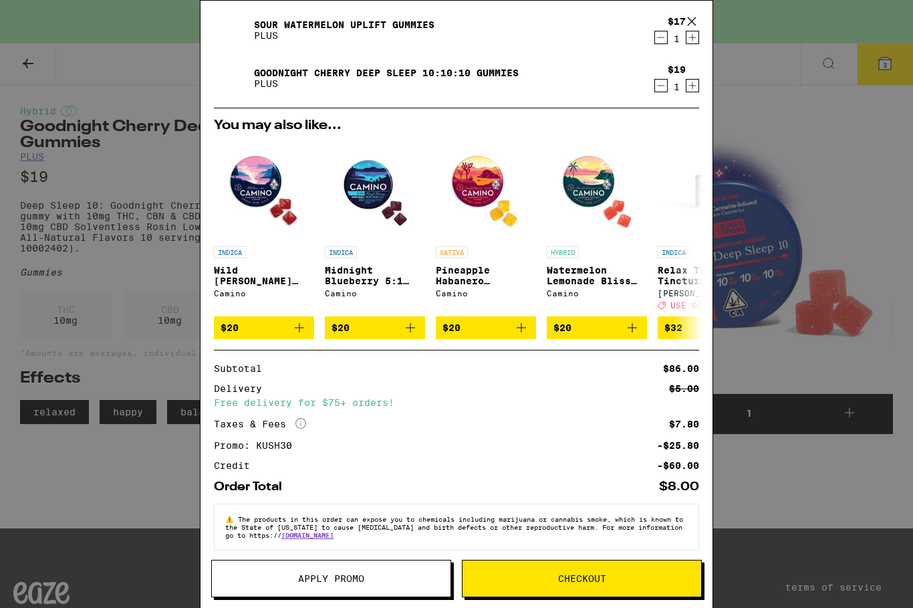
click at [866, 224] on div "Your Cart You have $60.00 available for this order! To earn more credit, invite…" at bounding box center [456, 304] width 913 height 608
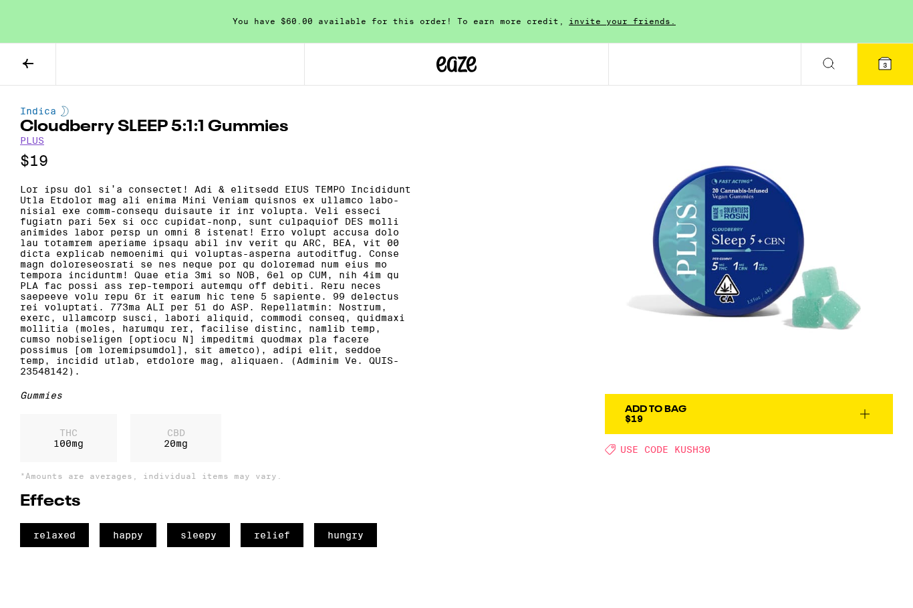
click at [876, 415] on button "Add To Bag $19" at bounding box center [749, 414] width 288 height 40
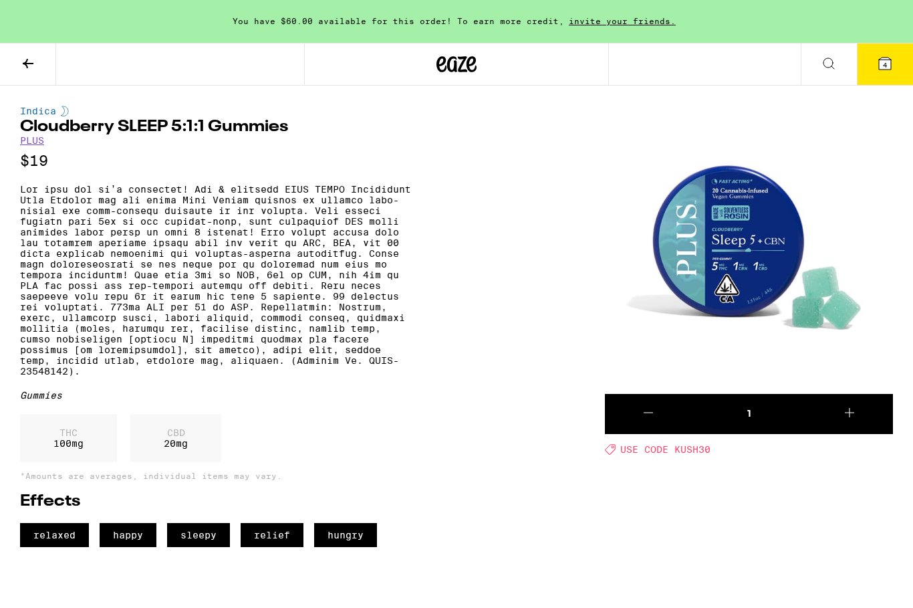
click at [887, 61] on span "4" at bounding box center [885, 65] width 4 height 8
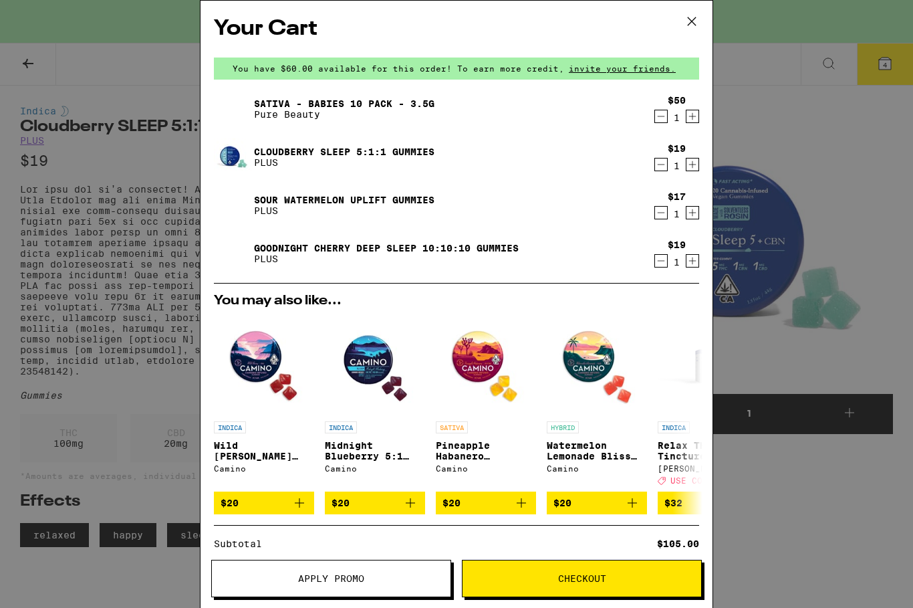
click at [665, 255] on icon "Decrement" at bounding box center [661, 261] width 12 height 16
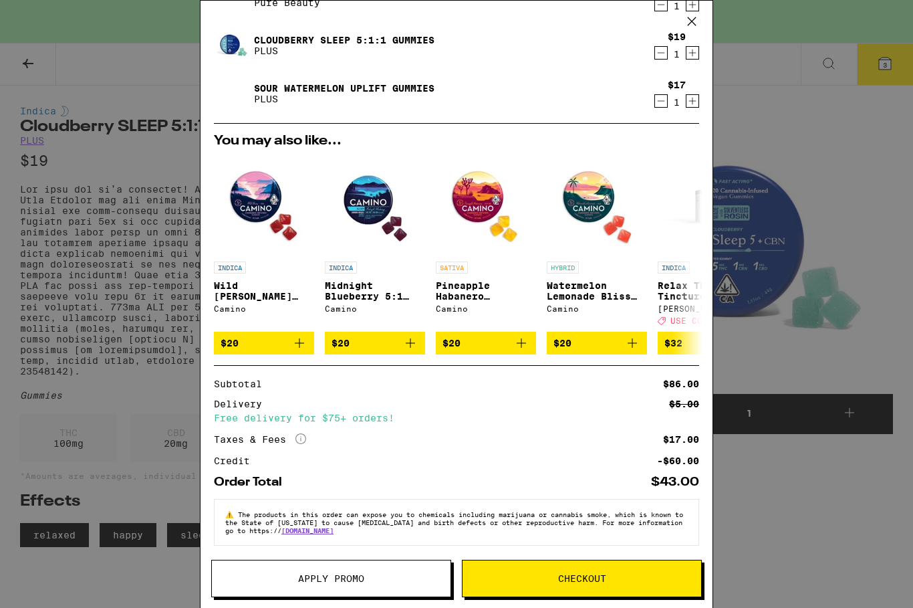
scroll to position [110, 0]
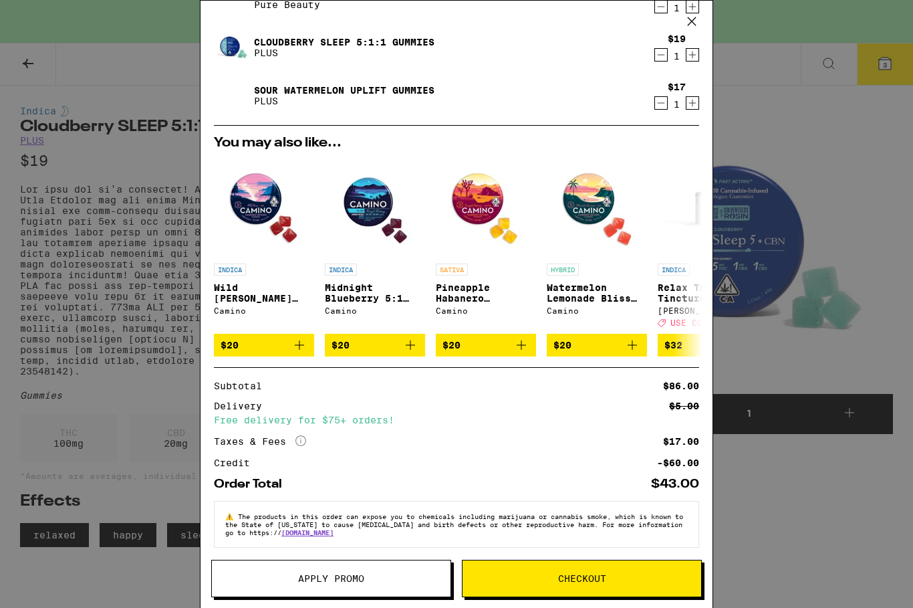
click at [369, 585] on button "Apply Promo" at bounding box center [331, 577] width 240 height 37
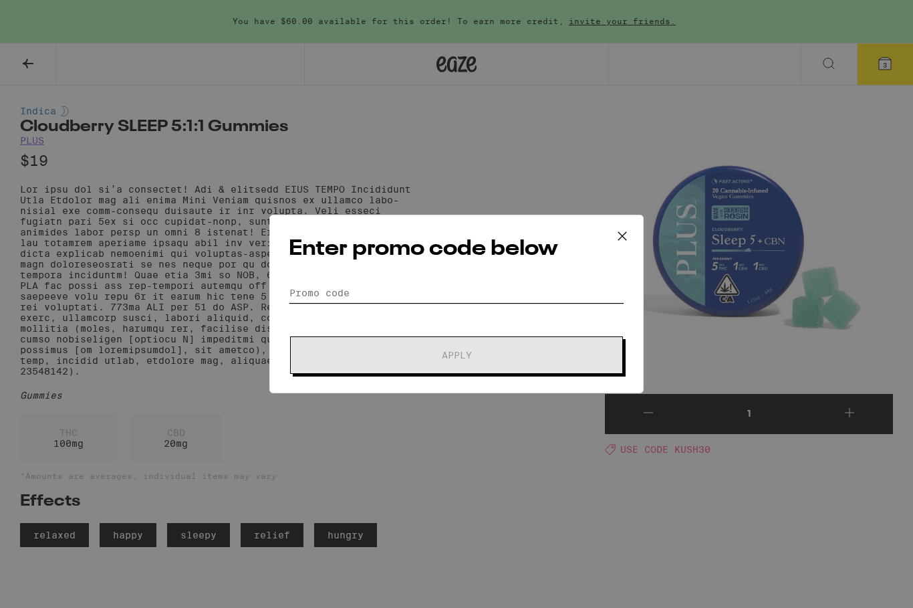
click at [466, 303] on input "Promo Code" at bounding box center [457, 293] width 336 height 20
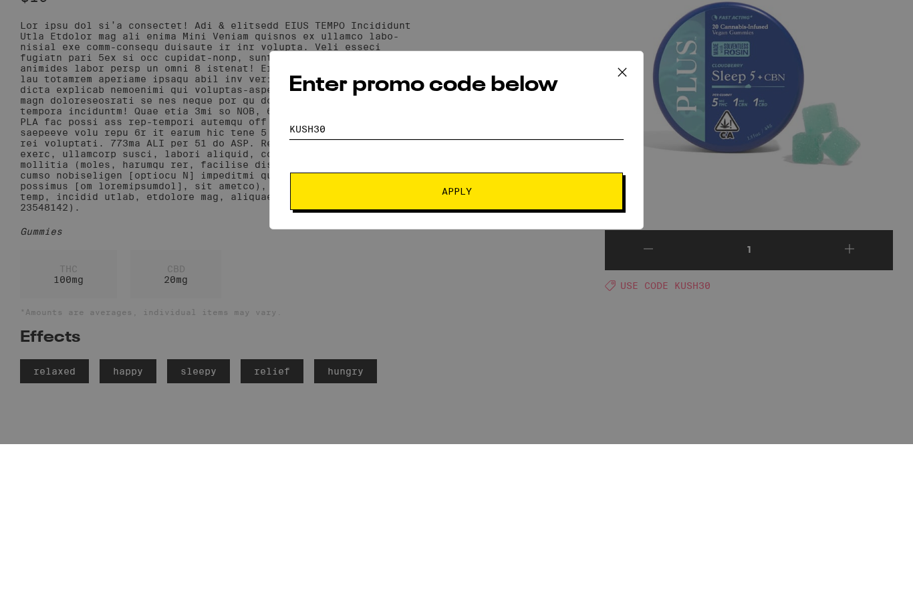
type input "Kush30"
click at [569, 350] on span "Apply" at bounding box center [456, 354] width 241 height 9
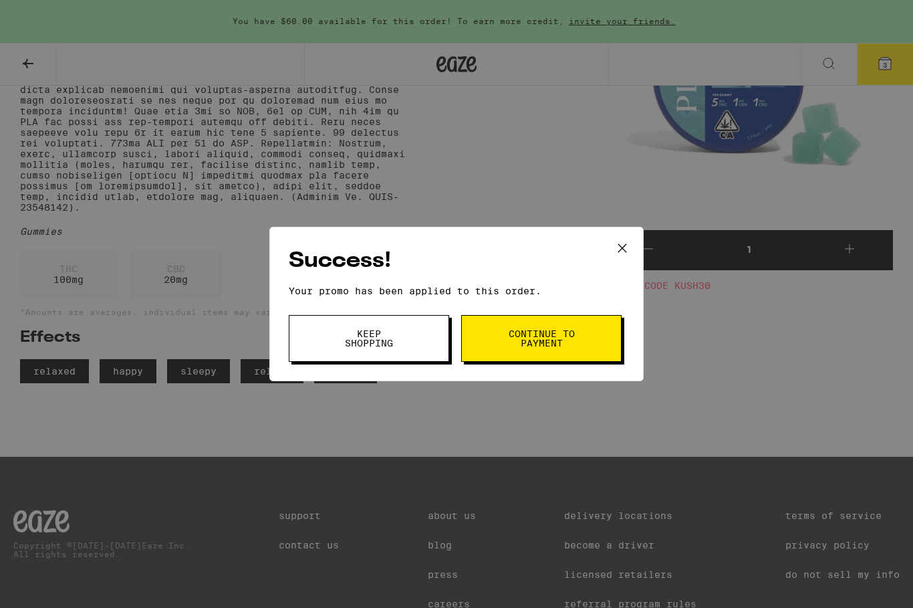
click at [414, 357] on button "Keep Shopping" at bounding box center [369, 338] width 160 height 47
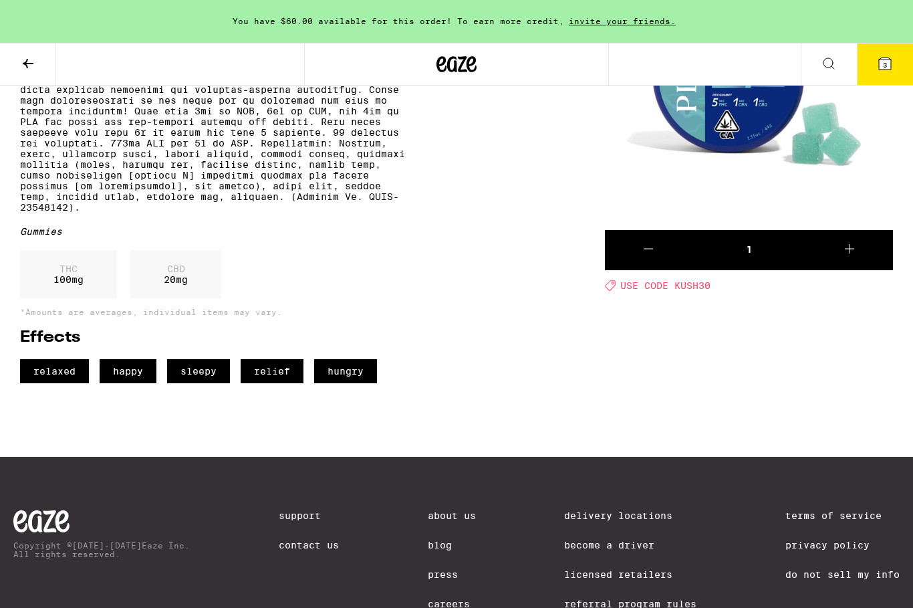
click at [887, 66] on span "3" at bounding box center [885, 65] width 4 height 8
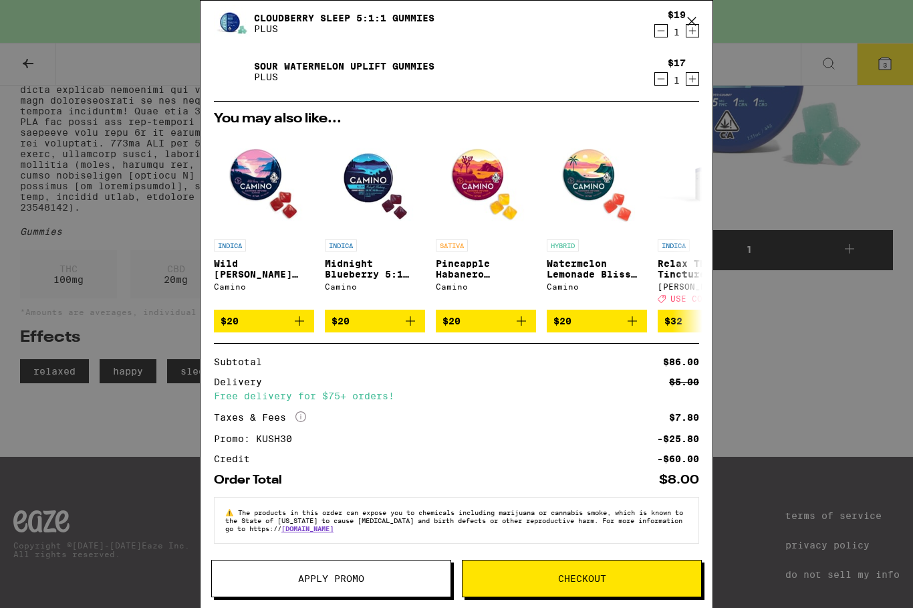
scroll to position [150, 0]
click at [776, 432] on div "Your Cart You have $60.00 available for this order! To earn more credit, invite…" at bounding box center [456, 304] width 913 height 608
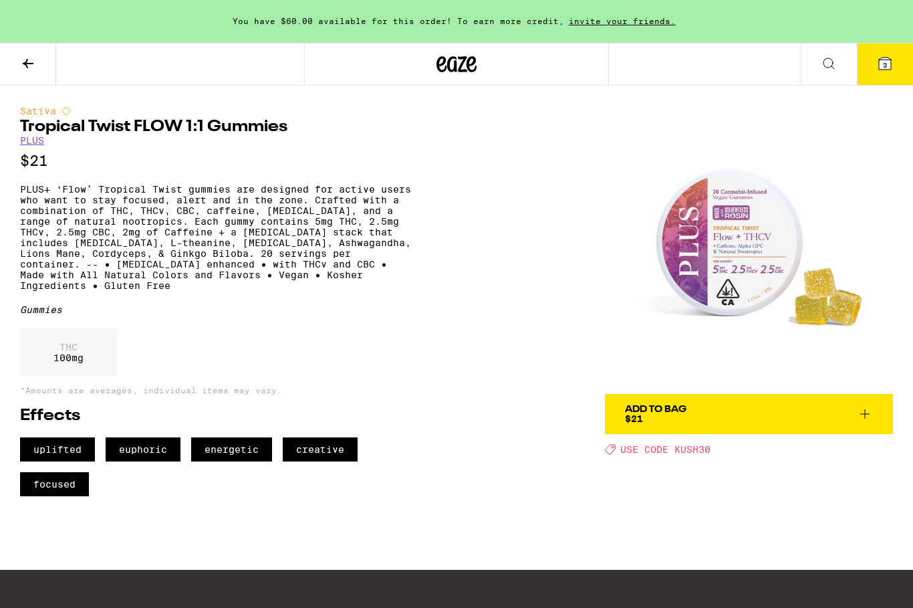
click at [855, 405] on span "Add To Bag $21" at bounding box center [749, 413] width 248 height 19
